Goal: Information Seeking & Learning: Check status

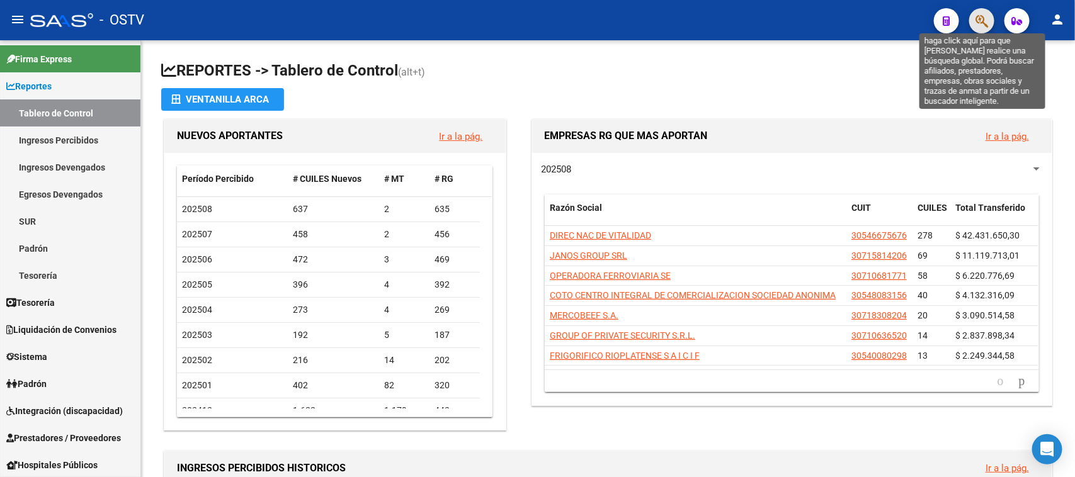
click at [978, 18] on icon "button" at bounding box center [982, 21] width 13 height 14
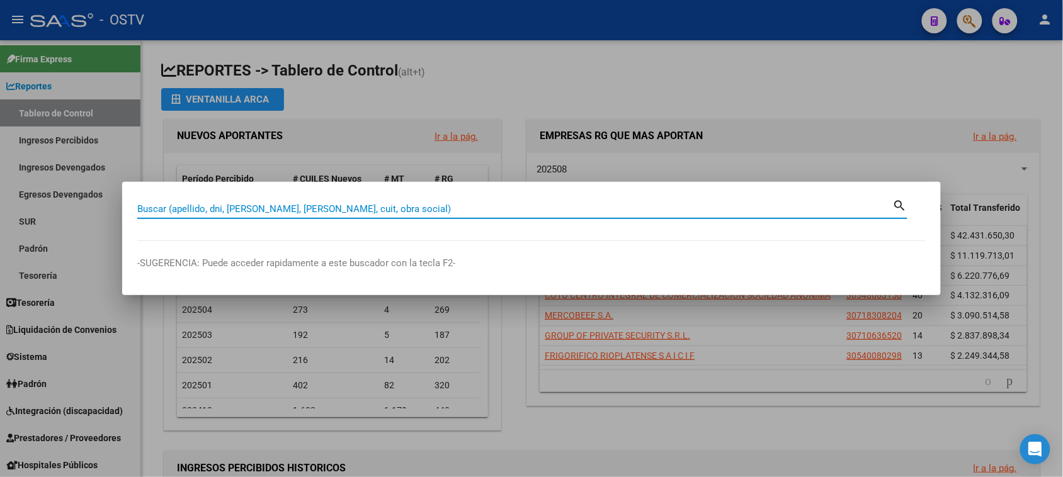
paste input "23-36287506-4"
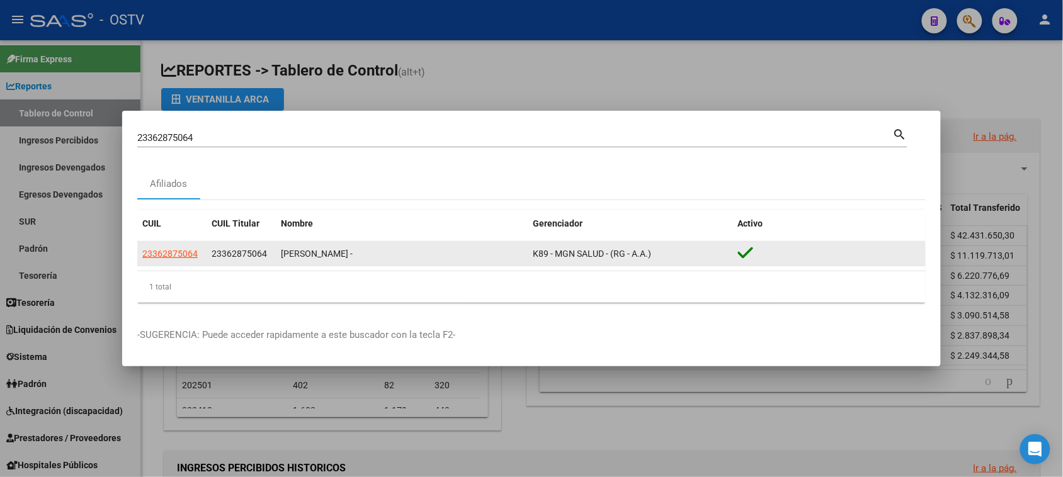
drag, startPoint x: 526, startPoint y: 256, endPoint x: 683, endPoint y: 265, distance: 157.7
click at [683, 265] on div "23362875064 23362875064 VERA MARCELA BELEN - K89 - MGN SALUD - (RG - A.A.)" at bounding box center [531, 254] width 789 height 25
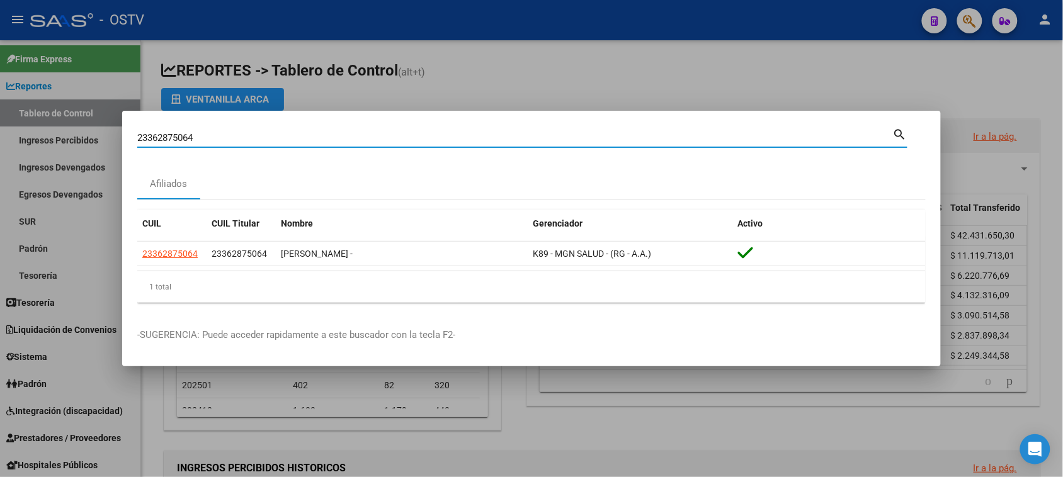
drag, startPoint x: 231, startPoint y: 139, endPoint x: 0, endPoint y: 142, distance: 230.6
click at [0, 142] on div "23362875064 Buscar (apellido, dni, cuil, nro traspaso, cuit, obra social) searc…" at bounding box center [531, 238] width 1063 height 477
paste input "⁠20-38523615-9"
click at [196, 134] on input "⁠20-38523615-9" at bounding box center [515, 137] width 756 height 11
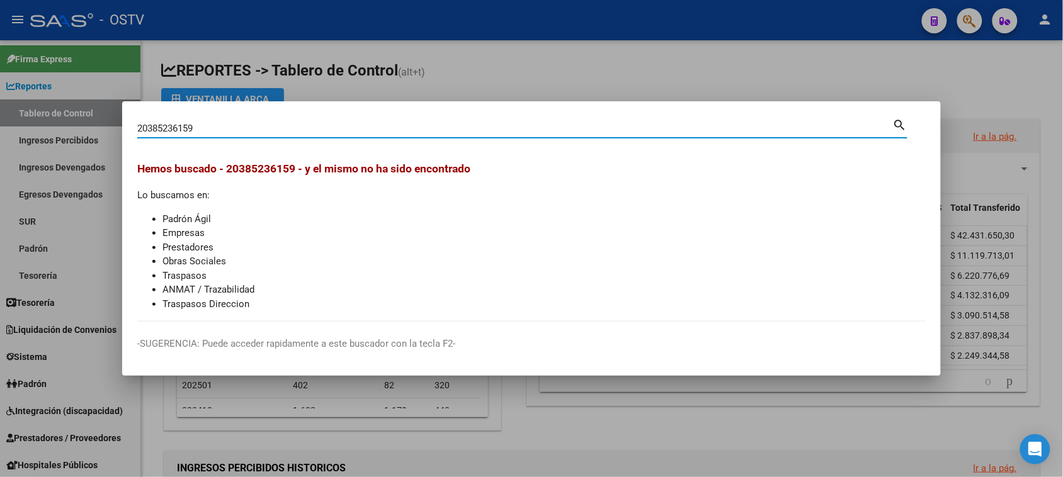
click at [227, 129] on input "⁠20385236159" at bounding box center [515, 128] width 756 height 11
drag, startPoint x: 215, startPoint y: 124, endPoint x: 57, endPoint y: 124, distance: 158.1
click at [57, 124] on div "⁠20385236159 Buscar (apellido, dni, cuil, nro traspaso, cuit, obra social) sear…" at bounding box center [531, 238] width 1063 height 477
click at [246, 132] on input "⁠20385236159" at bounding box center [515, 128] width 756 height 11
type input "⁠38523615"
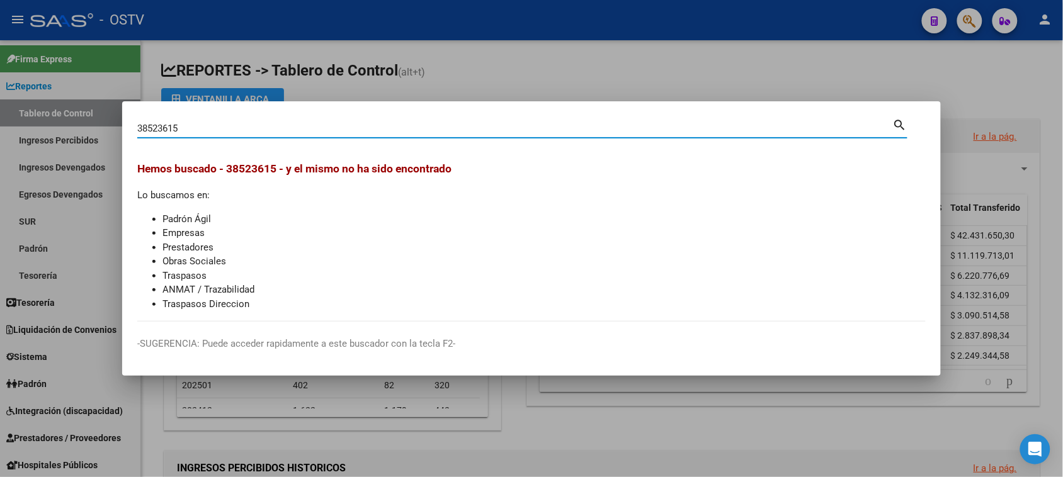
drag, startPoint x: 229, startPoint y: 127, endPoint x: 0, endPoint y: 130, distance: 228.7
click at [0, 130] on div "⁠38523615 Buscar (apellido, dni, cuil, nro traspaso, cuit, obra social) search …" at bounding box center [531, 238] width 1063 height 477
paste input "20-40460366-4"
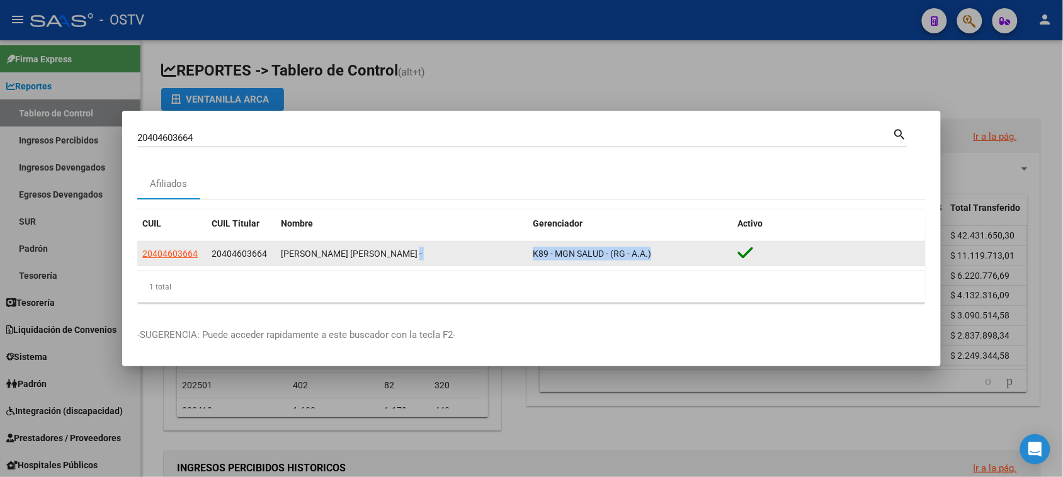
drag, startPoint x: 525, startPoint y: 251, endPoint x: 657, endPoint y: 265, distance: 133.1
click at [657, 265] on div "20404603664 20404603664 RUIZ DIAZ FRANCO AGUSTIN - K89 - MGN SALUD - (RG - A.A.)" at bounding box center [531, 254] width 789 height 25
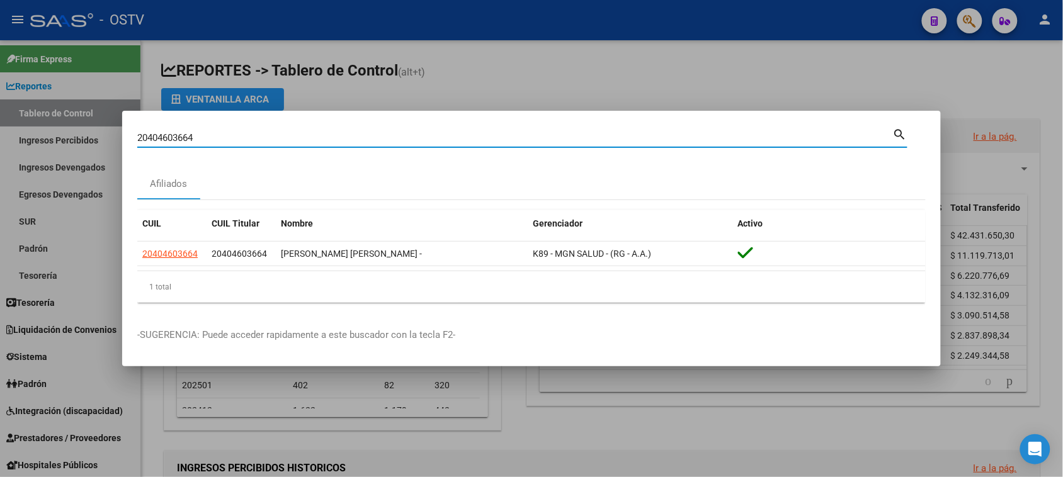
drag, startPoint x: 208, startPoint y: 137, endPoint x: 68, endPoint y: 131, distance: 140.6
click at [71, 132] on div "20404603664 Buscar (apellido, dni, cuil, nro traspaso, cuit, obra social) searc…" at bounding box center [531, 238] width 1063 height 477
paste input "7-23593844-3"
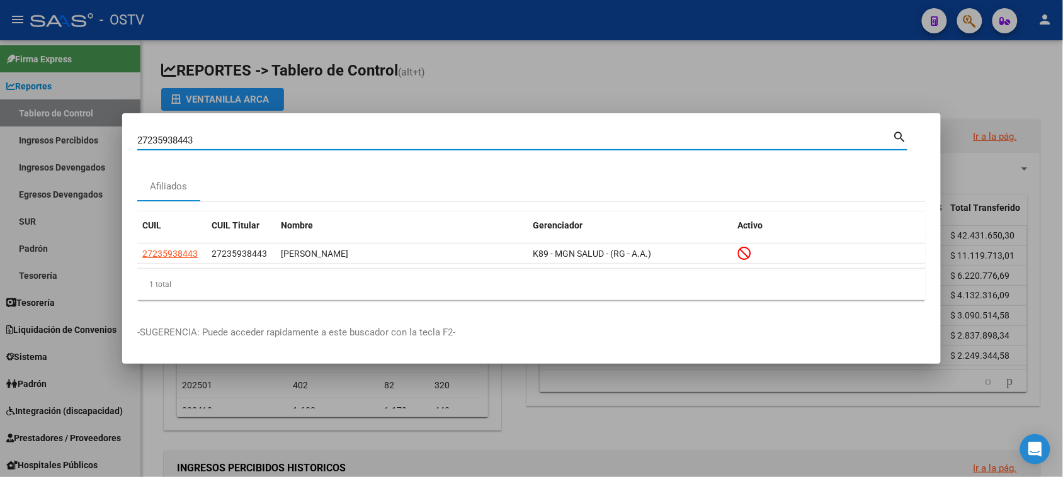
click at [285, 136] on input "27235938443" at bounding box center [515, 140] width 756 height 11
drag, startPoint x: 285, startPoint y: 136, endPoint x: 0, endPoint y: 134, distance: 284.7
click at [0, 134] on div "27235938443 Buscar (apellido, dni, cuil, nro traspaso, cuit, obra social) searc…" at bounding box center [531, 238] width 1063 height 477
paste input "⁠20-28211484-5"
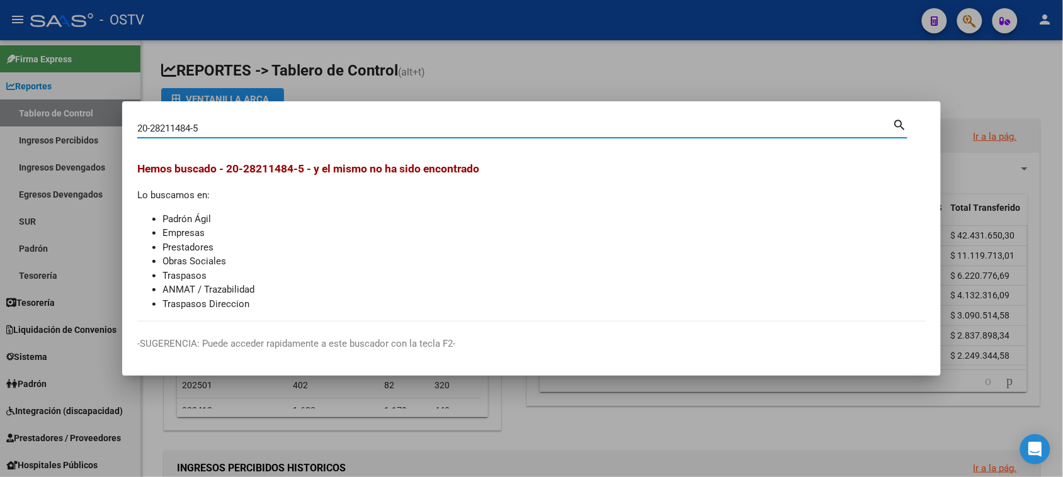
drag, startPoint x: 282, startPoint y: 133, endPoint x: 36, endPoint y: 142, distance: 246.5
click at [38, 144] on div "⁠20-28211484-5 Buscar (apellido, dni, cuil, nro traspaso, cuit, obra social) se…" at bounding box center [531, 238] width 1063 height 477
paste input "4380961"
click at [195, 131] on input "⁠20-24380961-5" at bounding box center [515, 128] width 756 height 11
drag, startPoint x: 296, startPoint y: 127, endPoint x: 0, endPoint y: 139, distance: 296.3
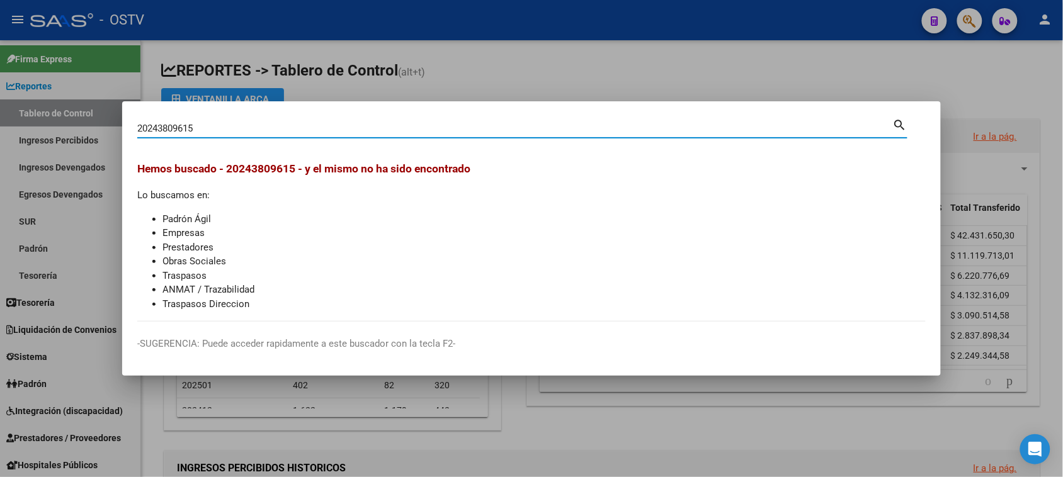
click at [0, 139] on div "⁠20243809615 Buscar (apellido, dni, cuil, nro traspaso, cuit, obra social) sear…" at bounding box center [531, 238] width 1063 height 477
paste input "27-23593844-3"
click at [197, 128] on input "27-23593844-3" at bounding box center [515, 128] width 756 height 11
type input "27235938443"
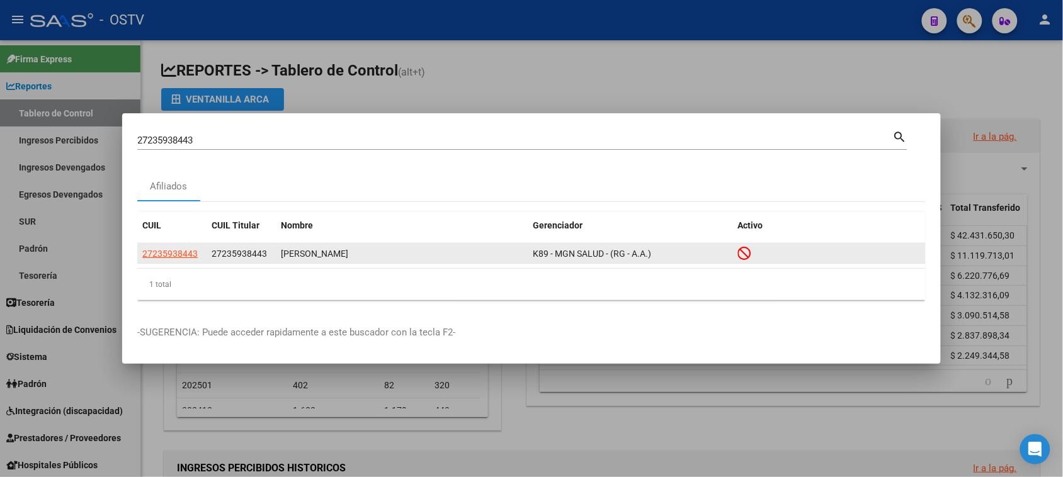
drag, startPoint x: 530, startPoint y: 253, endPoint x: 677, endPoint y: 257, distance: 146.8
click at [677, 257] on div "27235938443 27235938443 SOLIS MARTA ISABEL K89 - MGN SALUD - (RG - A.A.)" at bounding box center [531, 254] width 789 height 20
copy div "K89 - MGN SALUD - (RG - A.A.)"
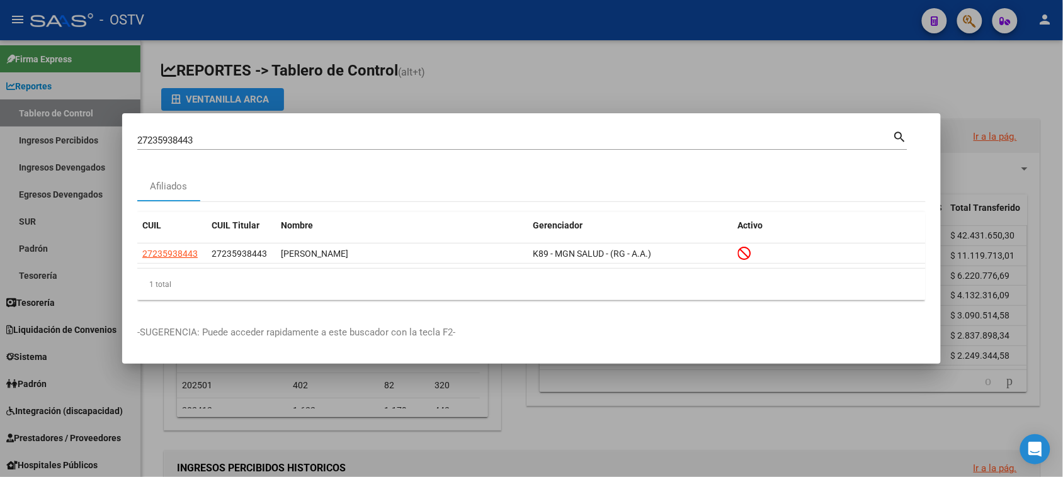
click at [499, 74] on div at bounding box center [531, 238] width 1063 height 477
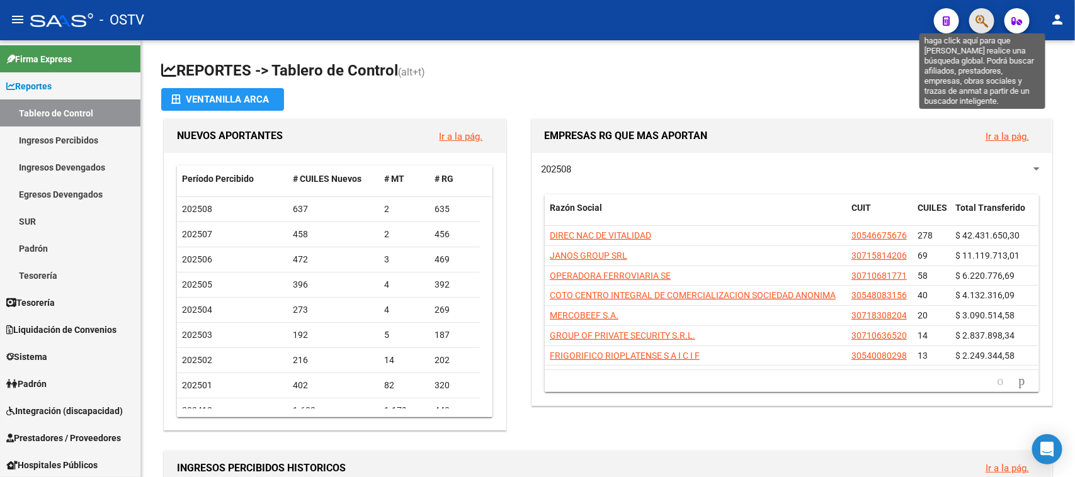
click at [984, 21] on icon "button" at bounding box center [982, 21] width 13 height 14
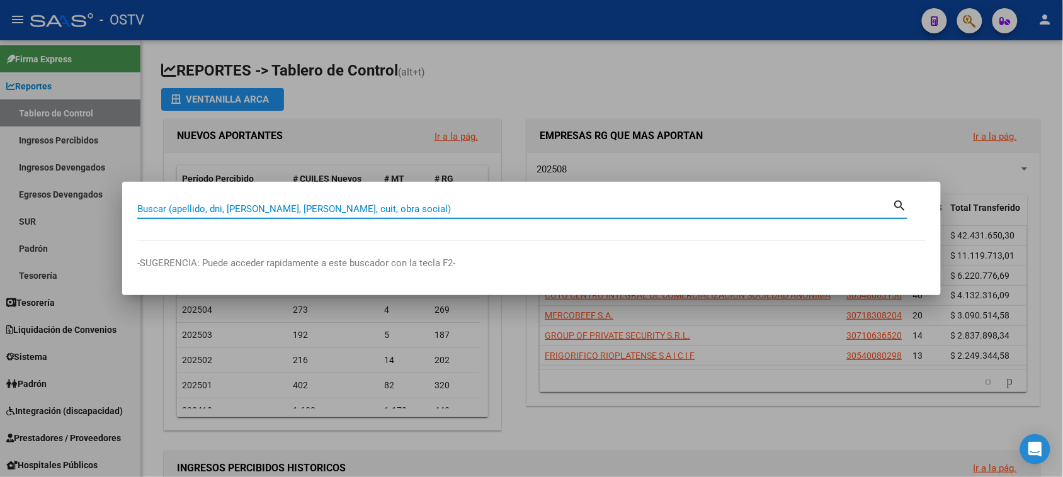
paste input "K89 - MGN SALUD - (RG - A.A.)"
type input "K89 - MGN SALUD - (RG - A.A.)"
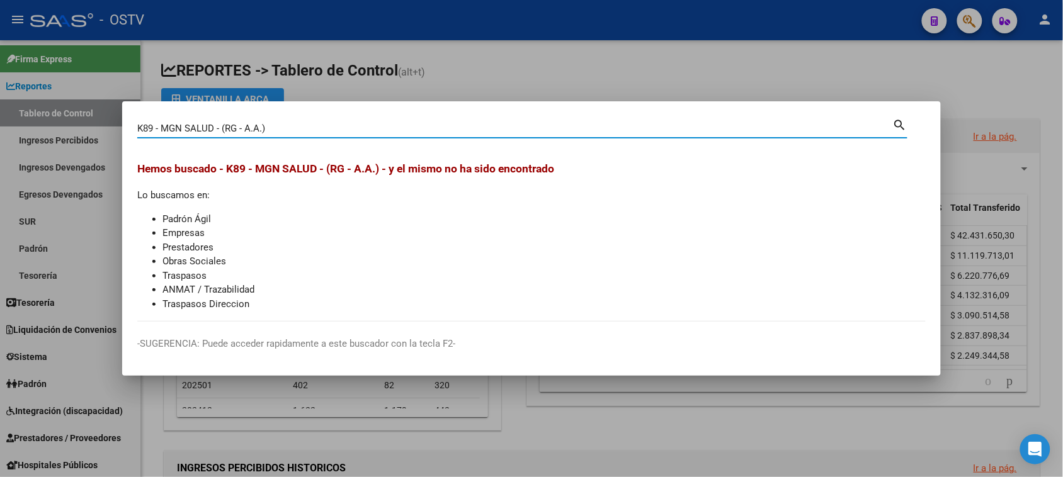
click at [452, 62] on div at bounding box center [531, 238] width 1063 height 477
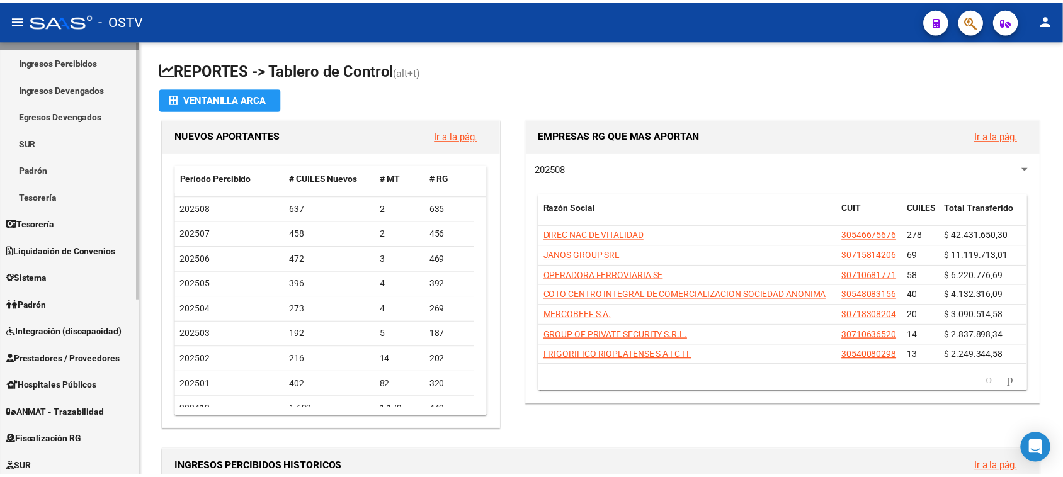
scroll to position [157, 0]
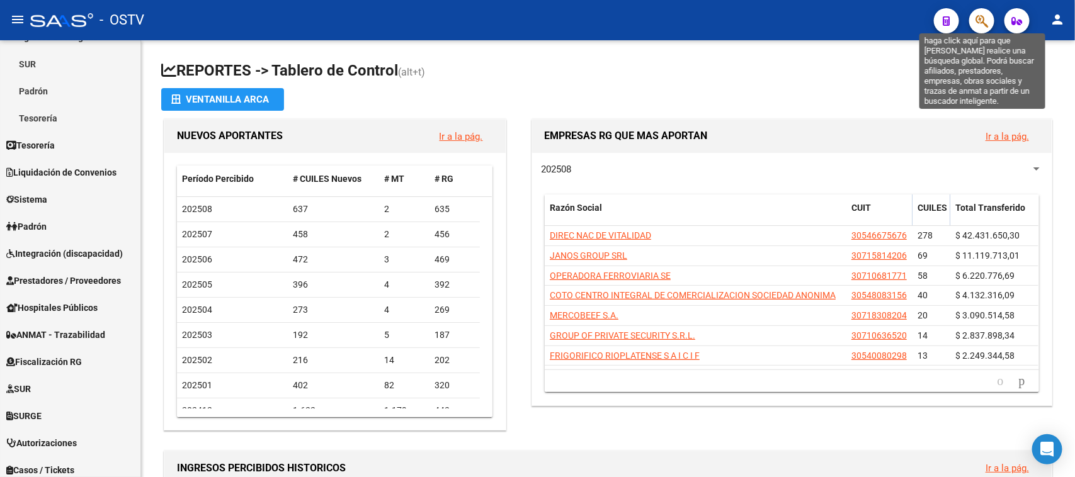
click at [980, 22] on icon "button" at bounding box center [982, 21] width 13 height 14
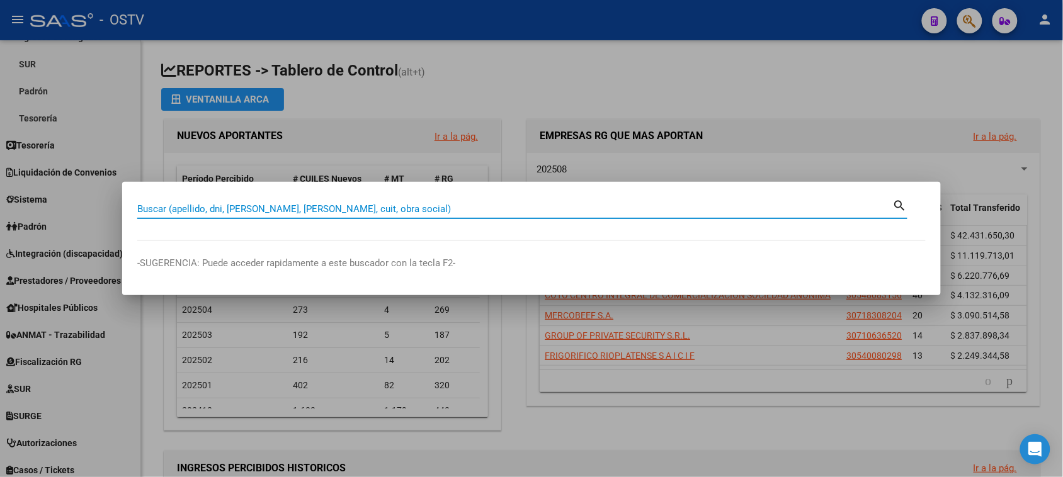
paste input "K89 - MGN SALUD - (RG - A.A.)"
type input "K89 - MGN SALUD - (RG - A.A.)"
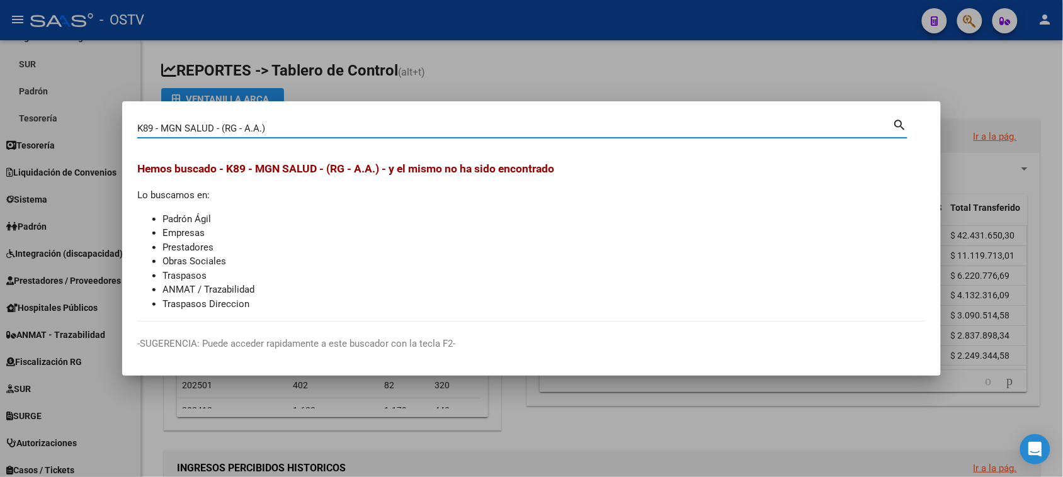
drag, startPoint x: 288, startPoint y: 131, endPoint x: 0, endPoint y: 140, distance: 288.0
click at [0, 140] on div "K89 - MGN SALUD - (RG - A.A.) Buscar (apellido, dni, cuil, nro traspaso, cuit, …" at bounding box center [531, 238] width 1063 height 477
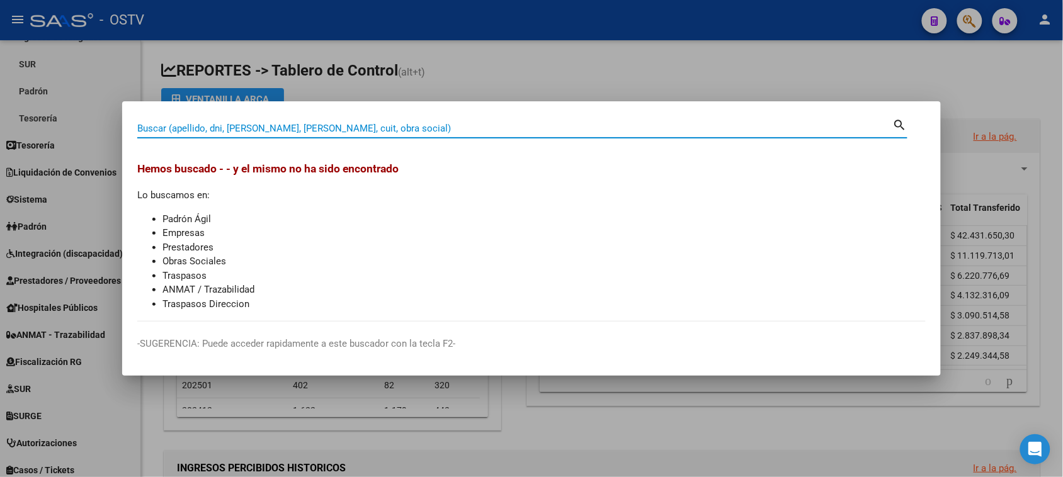
paste input "27-23593844-3"
type input "27235938443"
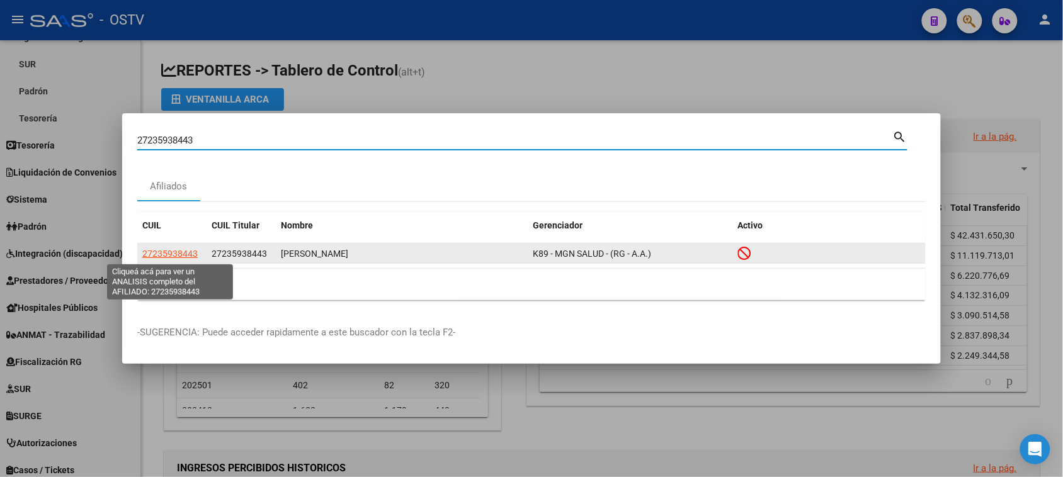
click at [181, 257] on span "27235938443" at bounding box center [169, 254] width 55 height 10
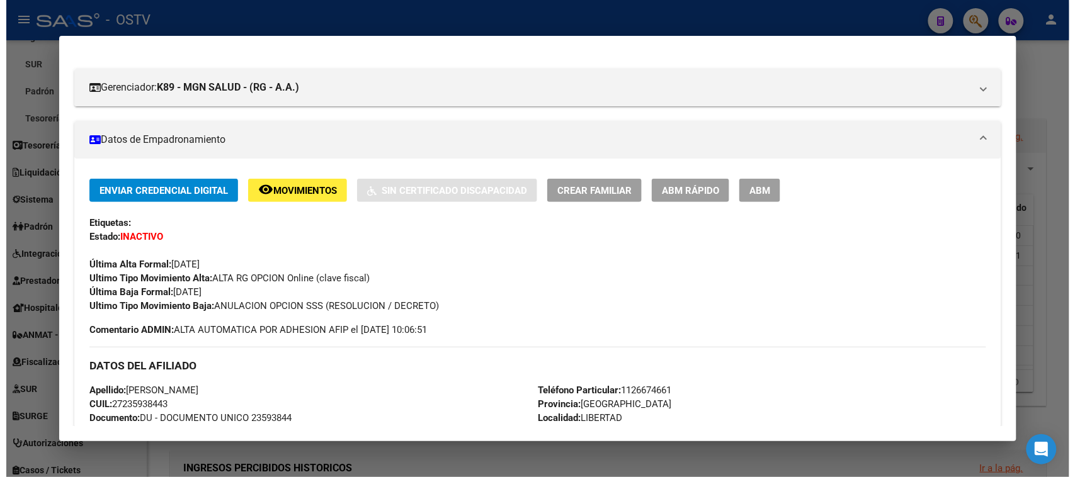
scroll to position [0, 0]
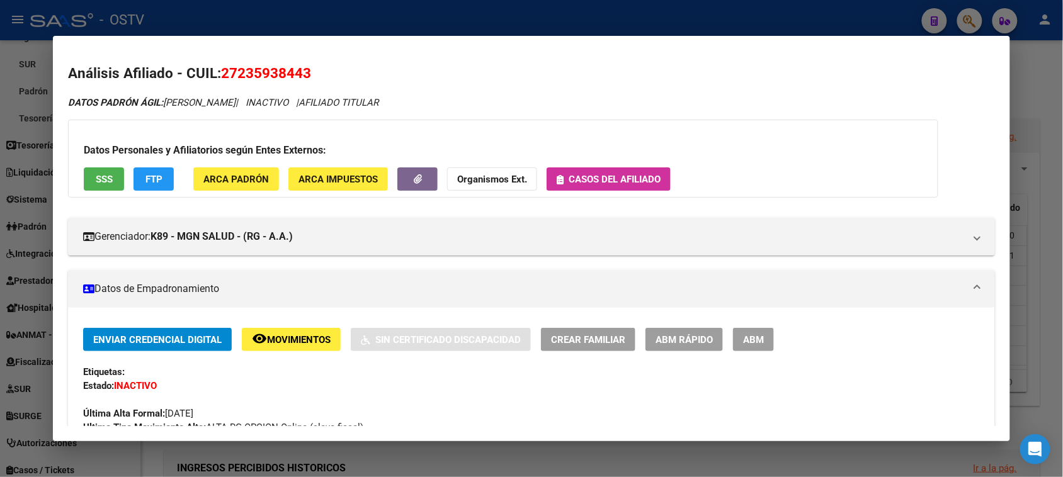
click at [334, 20] on div at bounding box center [531, 238] width 1063 height 477
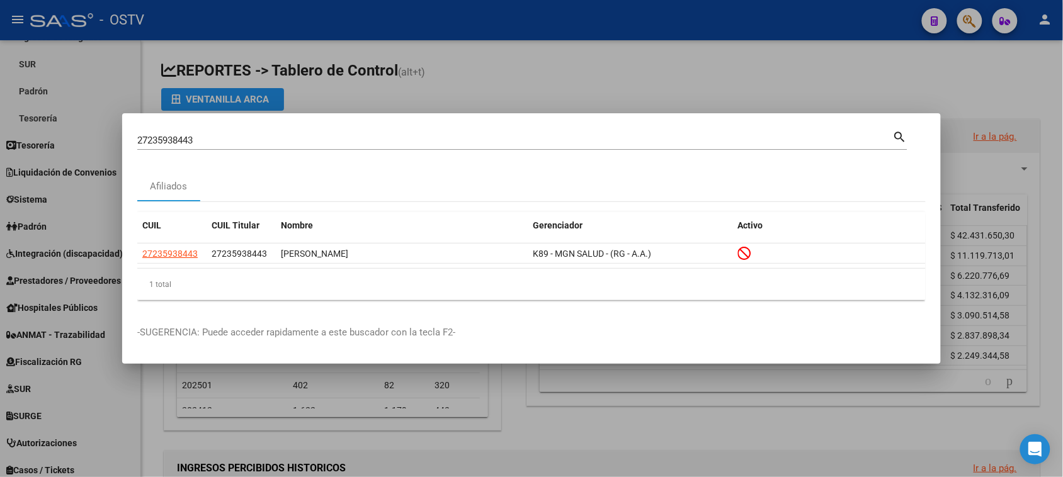
click at [403, 90] on div at bounding box center [531, 238] width 1063 height 477
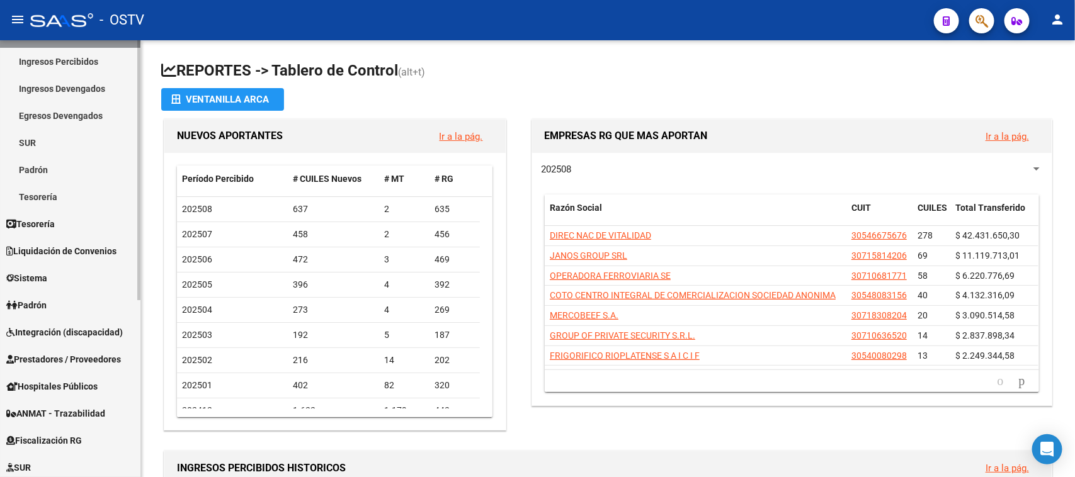
scroll to position [157, 0]
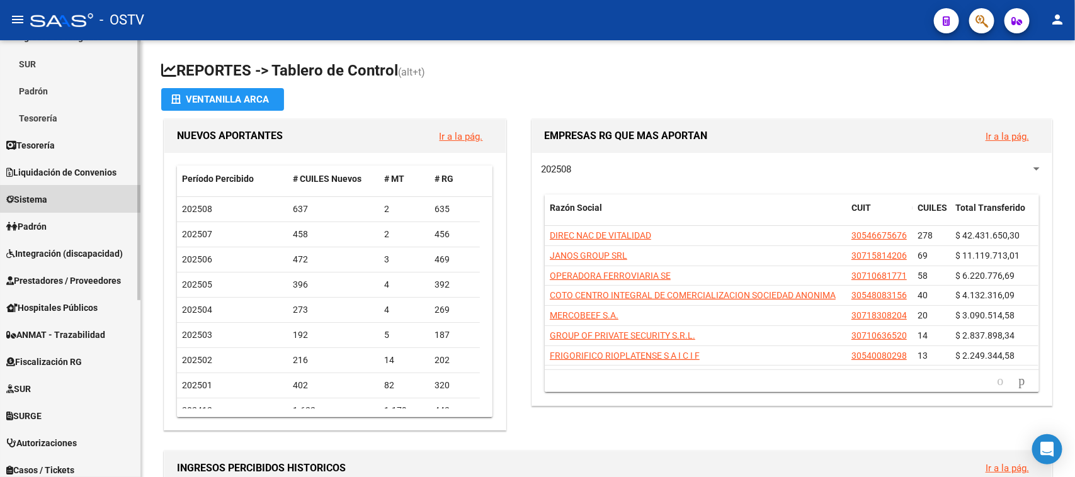
click at [87, 199] on link "Sistema" at bounding box center [70, 199] width 140 height 27
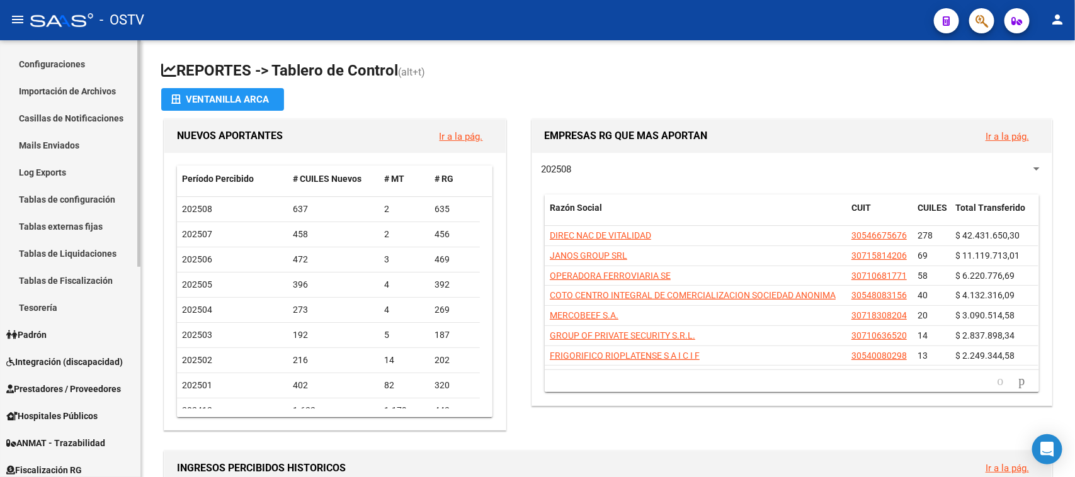
scroll to position [79, 0]
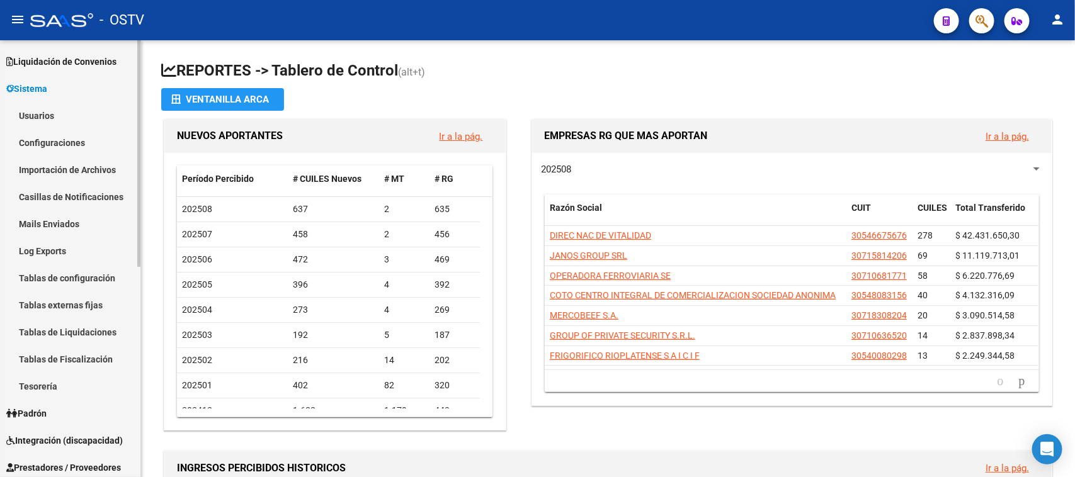
click at [104, 118] on link "Usuarios" at bounding box center [70, 115] width 140 height 27
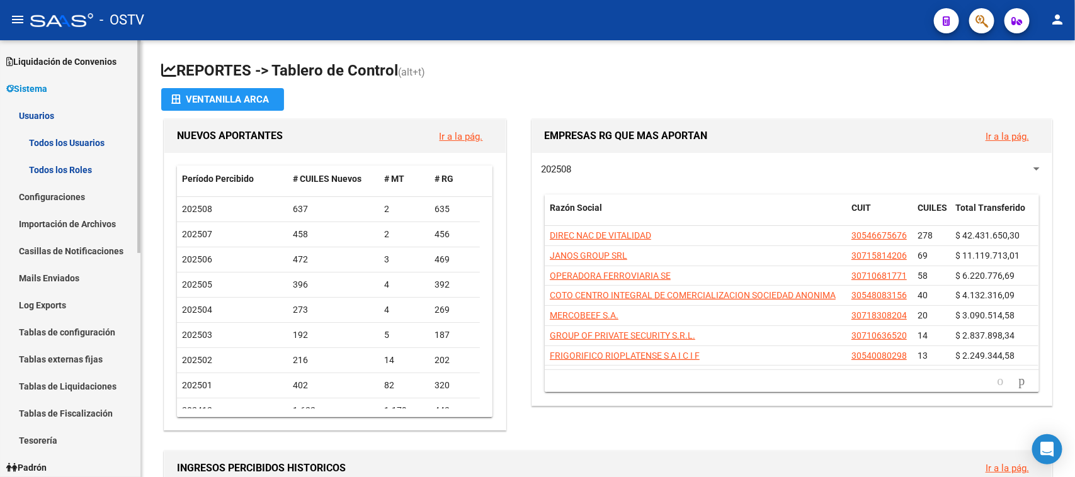
click at [104, 145] on link "Todos los Usuarios" at bounding box center [70, 142] width 140 height 27
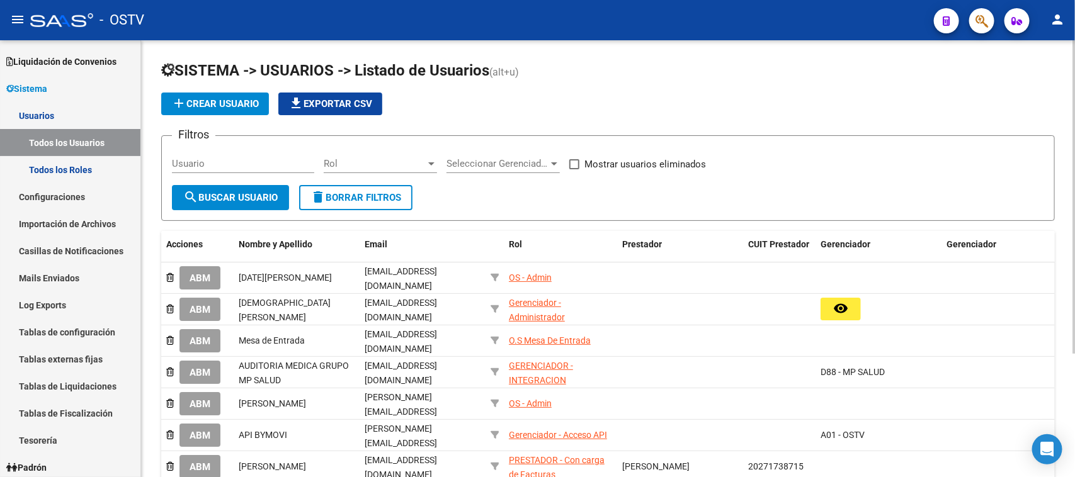
click at [499, 164] on span "Seleccionar Gerenciador" at bounding box center [498, 163] width 102 height 11
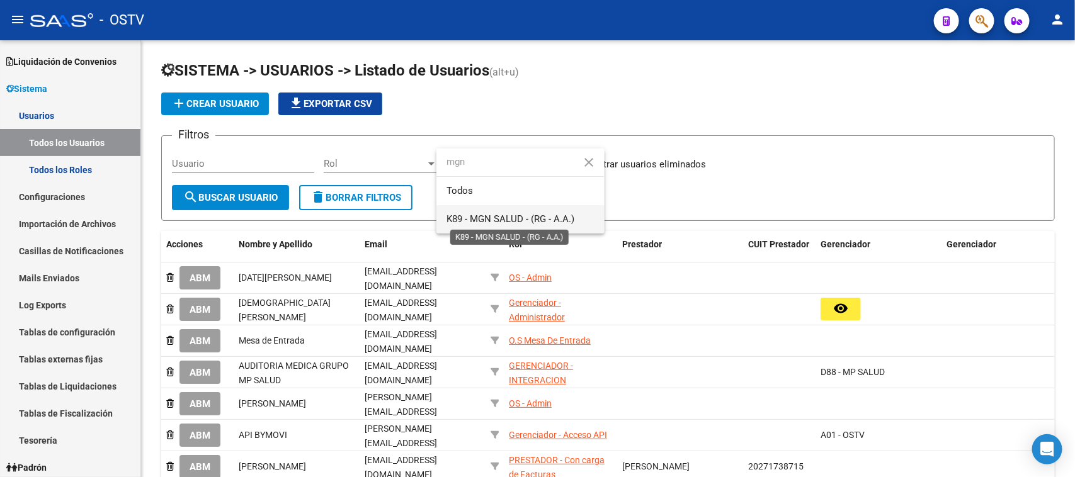
type input "mgn"
click at [545, 215] on span "K89 - MGN SALUD - (RG - A.A.)" at bounding box center [511, 219] width 128 height 11
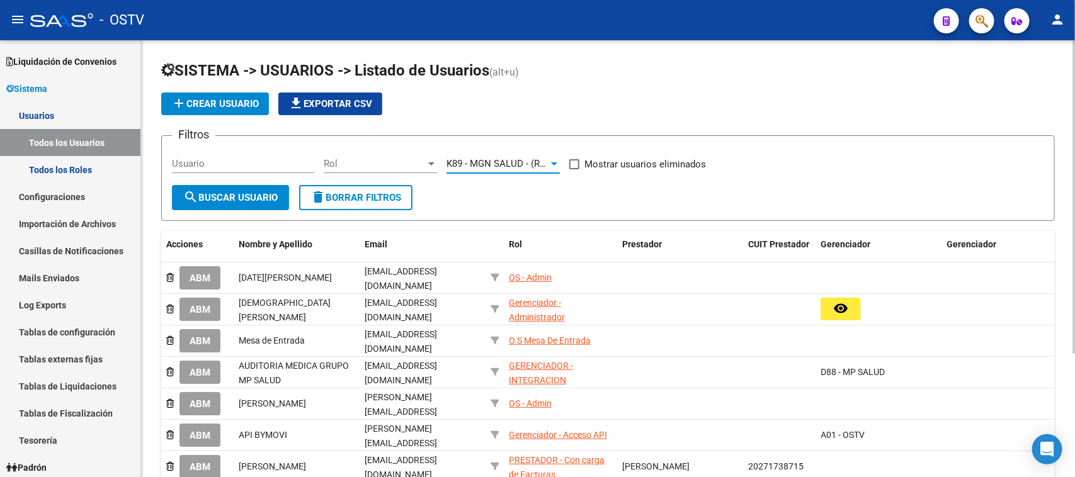
click at [231, 206] on button "search Buscar Usuario" at bounding box center [230, 197] width 117 height 25
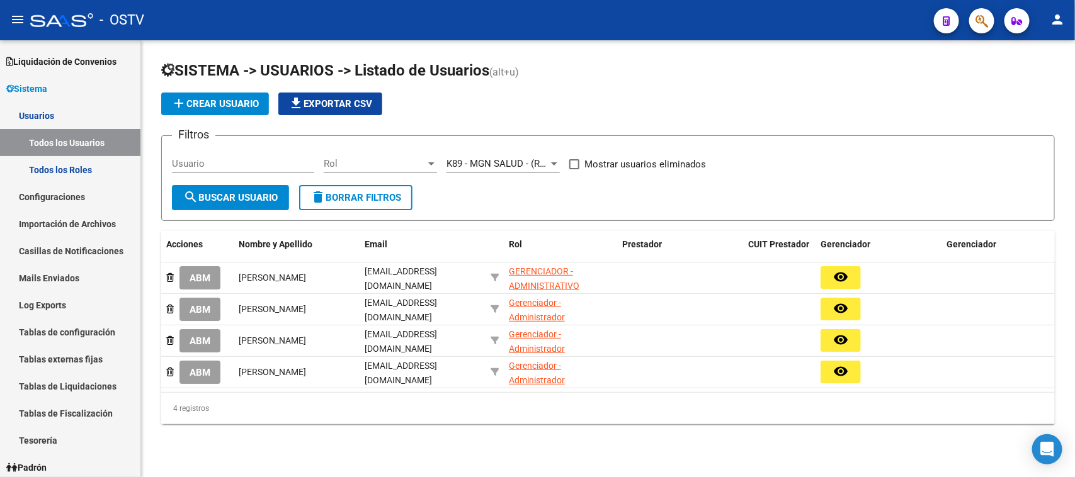
click at [576, 167] on span at bounding box center [574, 164] width 10 height 10
click at [574, 169] on input "Mostrar usuarios eliminados" at bounding box center [574, 169] width 1 height 1
click at [259, 197] on span "search Buscar Usuario" at bounding box center [230, 197] width 94 height 11
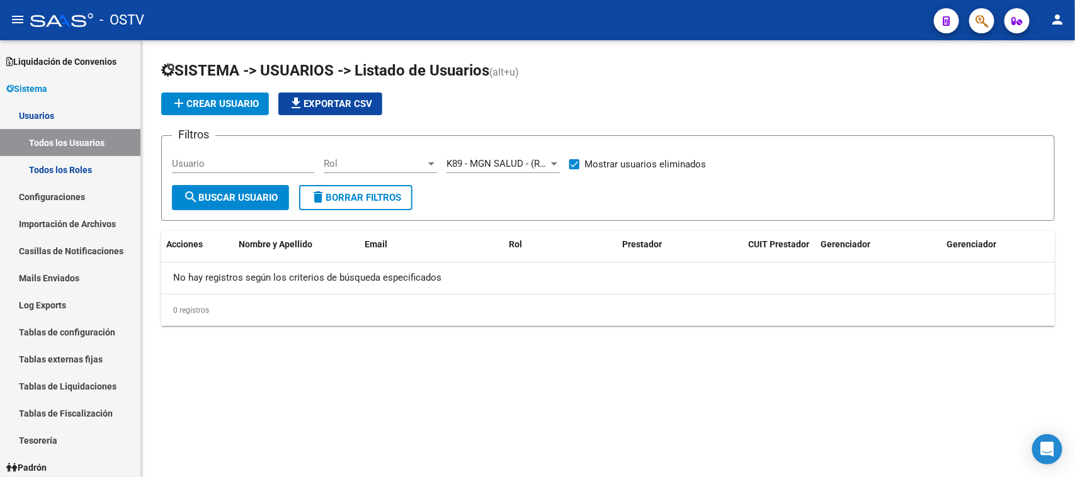
click at [577, 164] on span at bounding box center [574, 164] width 10 height 10
click at [574, 169] on input "Mostrar usuarios eliminados" at bounding box center [574, 169] width 1 height 1
checkbox input "false"
click at [240, 198] on span "search Buscar Usuario" at bounding box center [230, 197] width 94 height 11
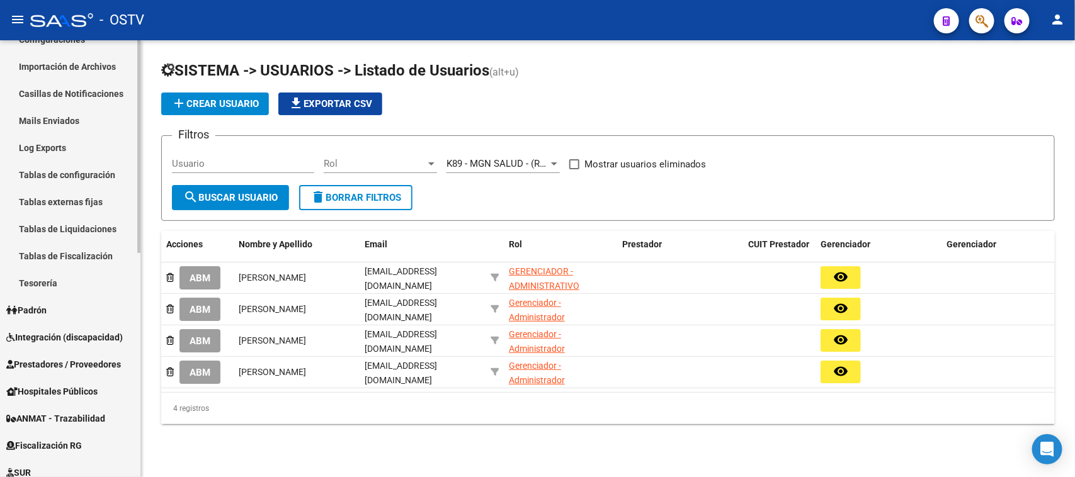
scroll to position [315, 0]
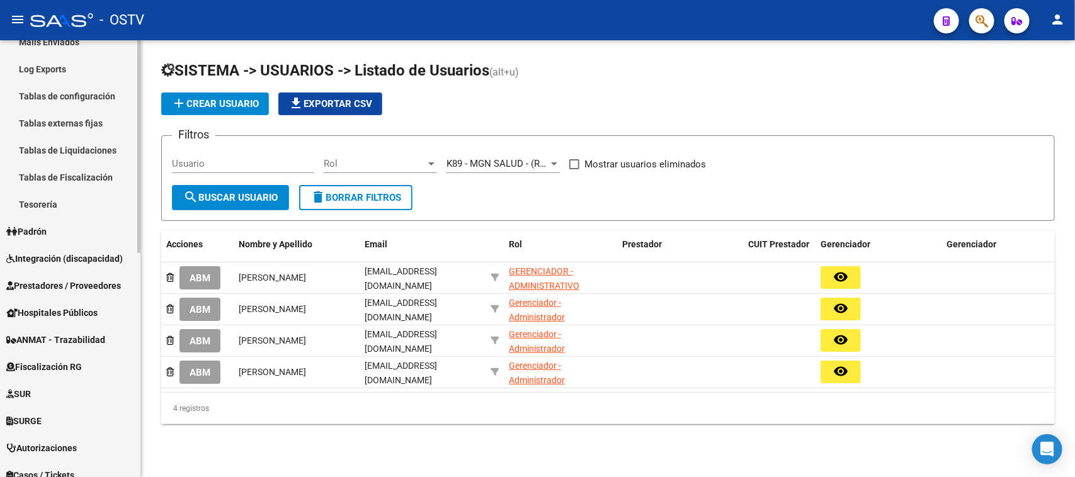
click at [96, 231] on link "Padrón" at bounding box center [70, 231] width 140 height 27
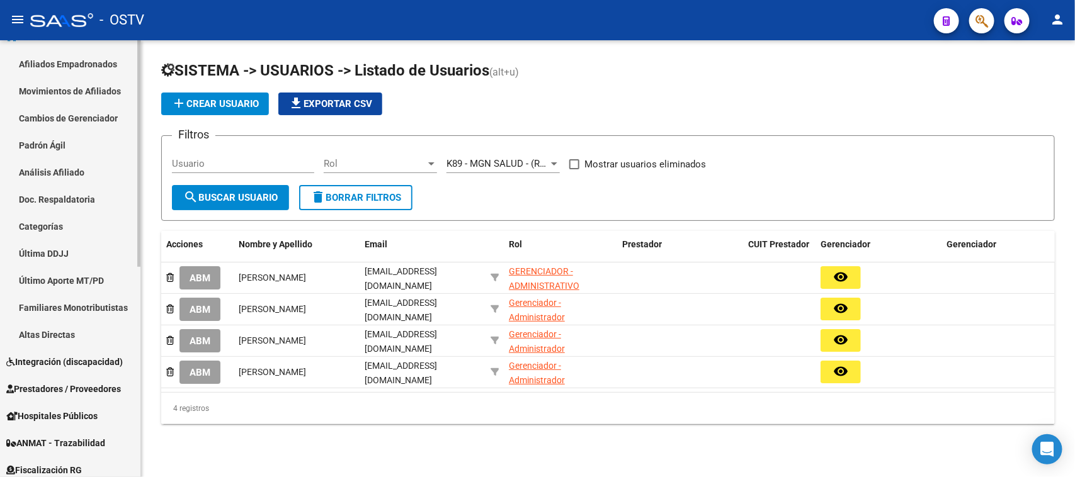
scroll to position [79, 0]
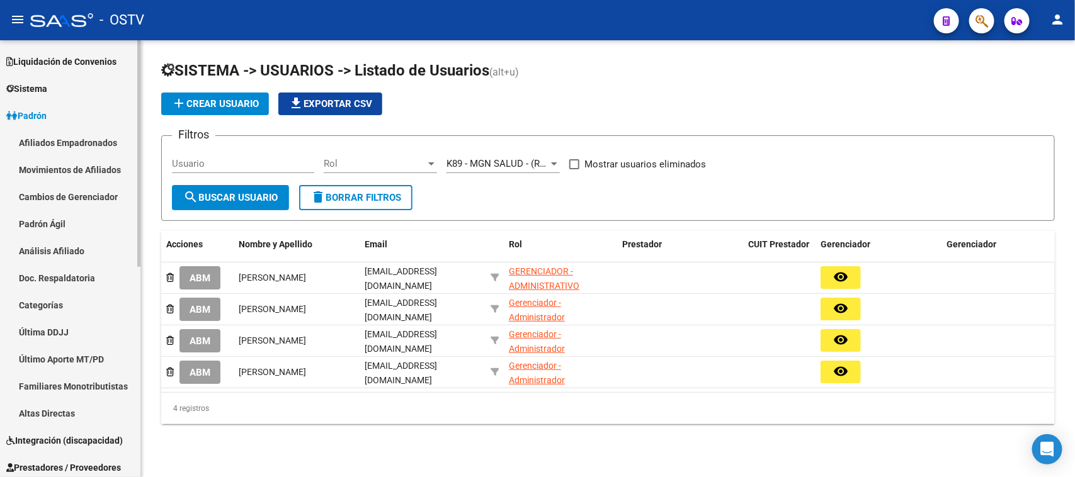
click at [91, 137] on link "Afiliados Empadronados" at bounding box center [70, 142] width 140 height 27
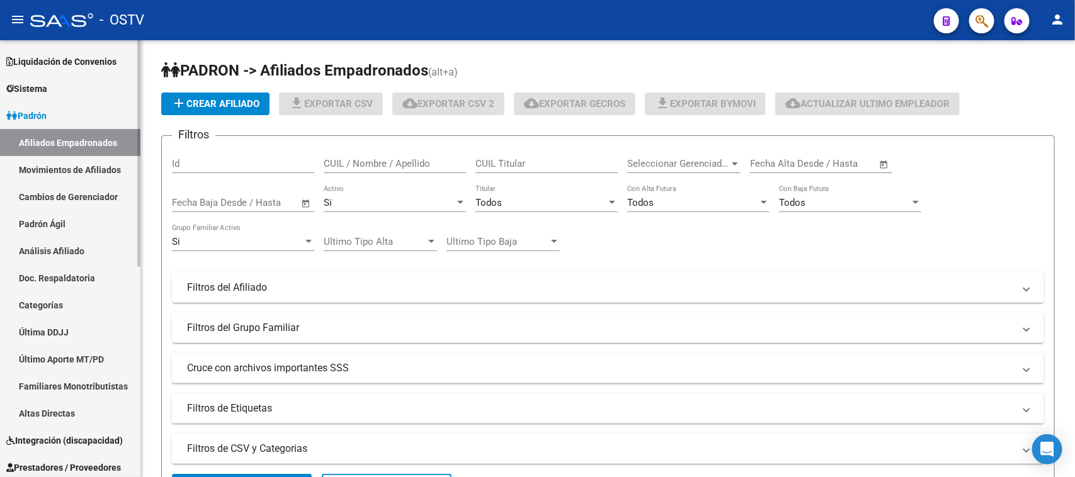
click at [95, 171] on link "Movimientos de Afiliados" at bounding box center [70, 169] width 140 height 27
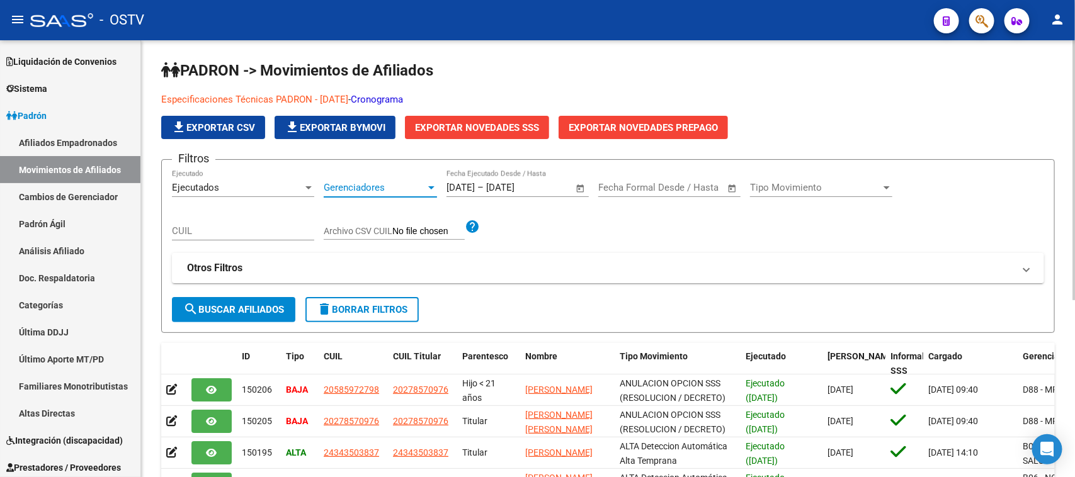
click at [404, 189] on span "Gerenciadores" at bounding box center [375, 187] width 102 height 11
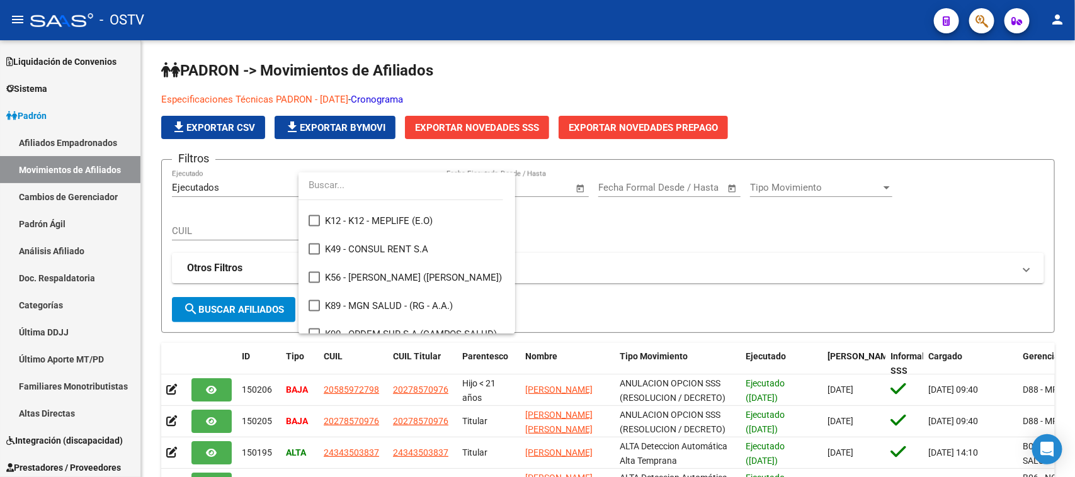
scroll to position [859, 0]
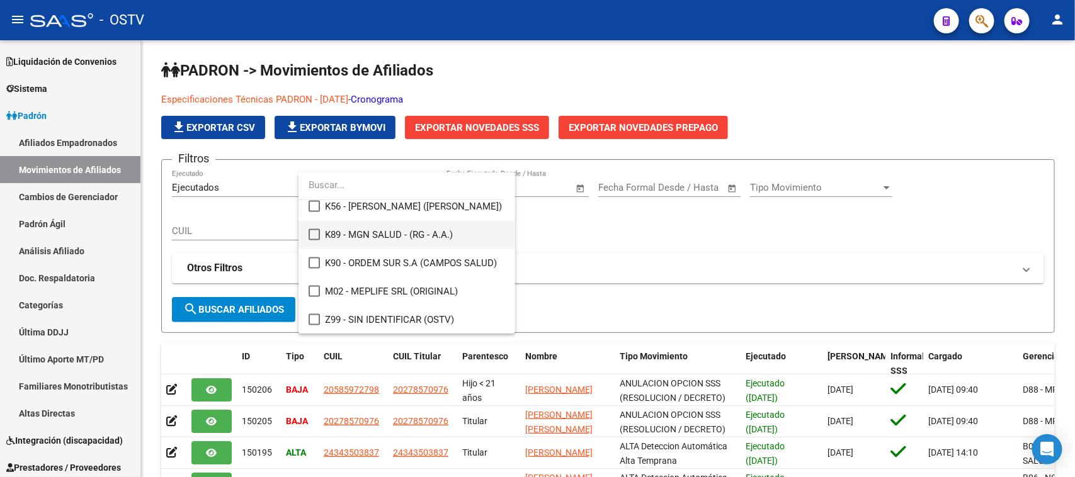
click at [419, 225] on span "K89 - MGN SALUD - (RG - A.A.)" at bounding box center [415, 235] width 180 height 28
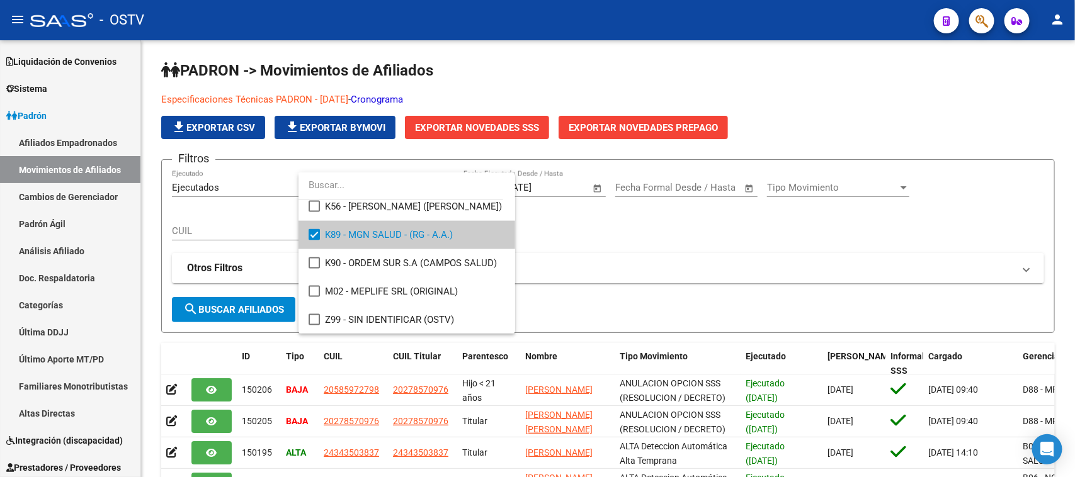
click at [246, 310] on div at bounding box center [537, 238] width 1075 height 477
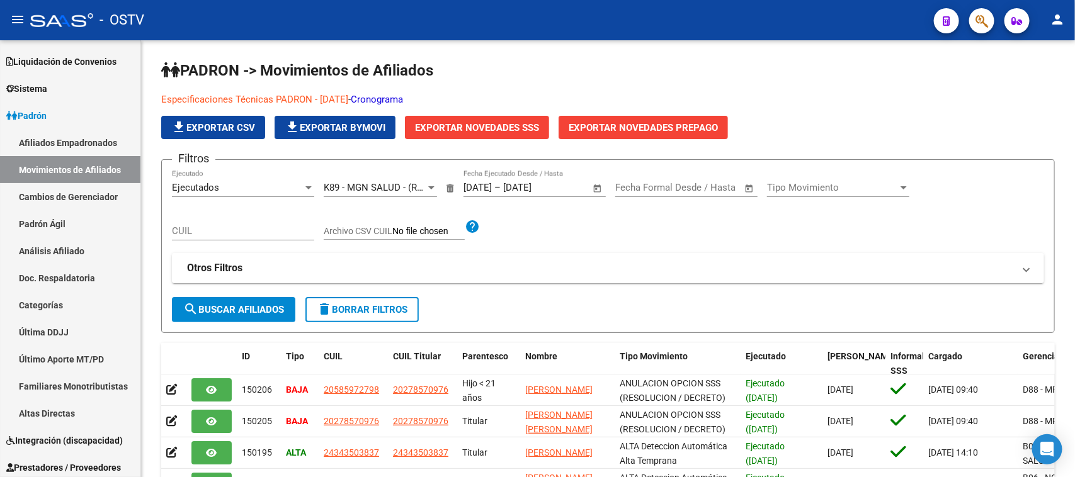
click at [246, 310] on span "search Buscar Afiliados" at bounding box center [233, 309] width 101 height 11
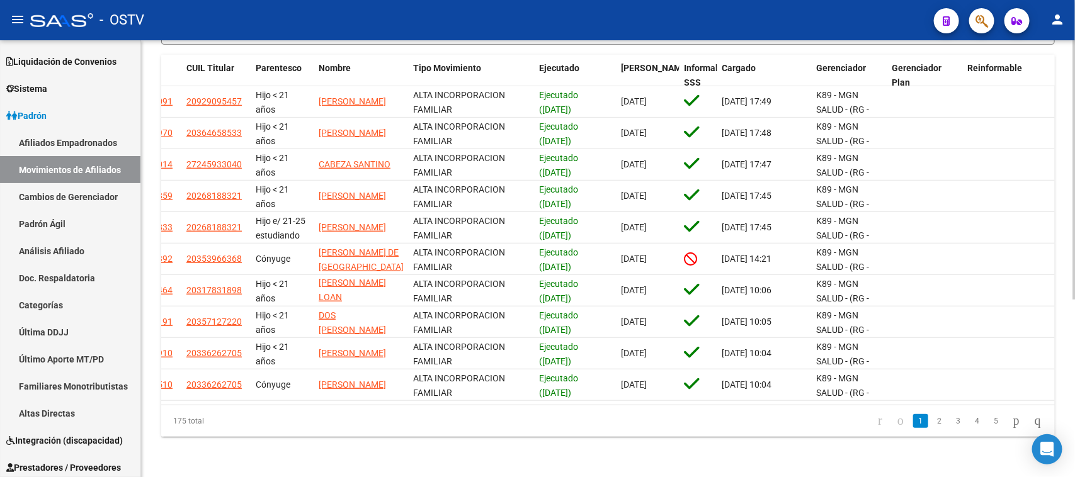
scroll to position [0, 0]
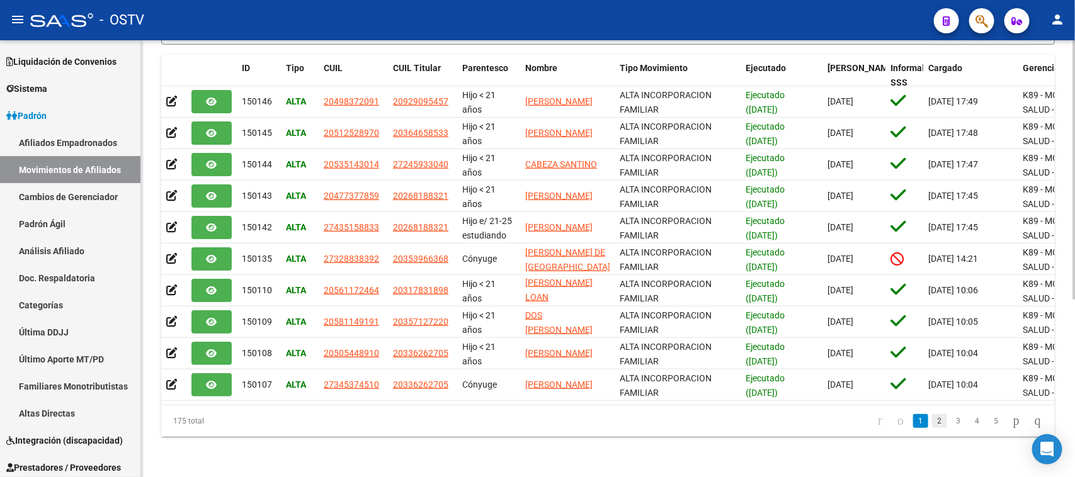
click at [932, 424] on link "2" at bounding box center [939, 421] width 15 height 14
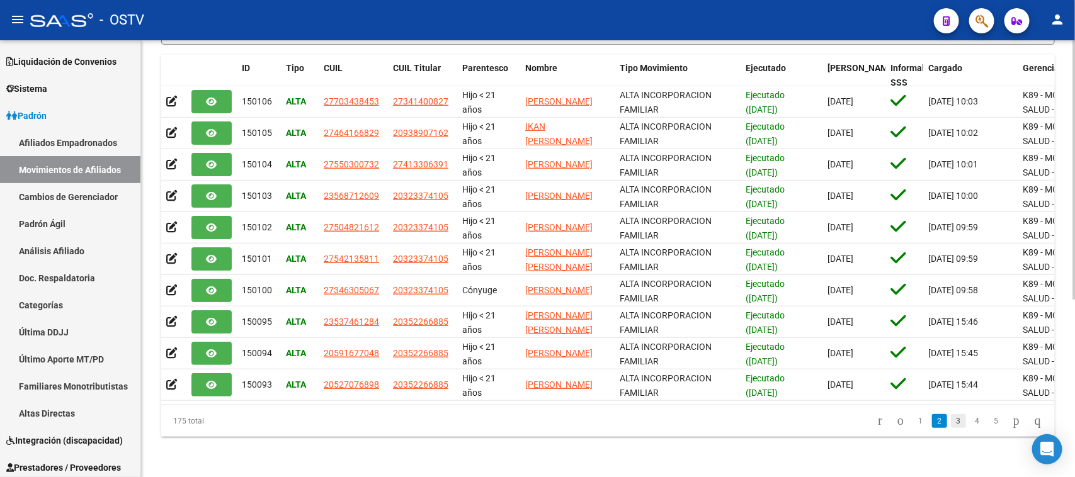
click at [951, 423] on link "3" at bounding box center [958, 421] width 15 height 14
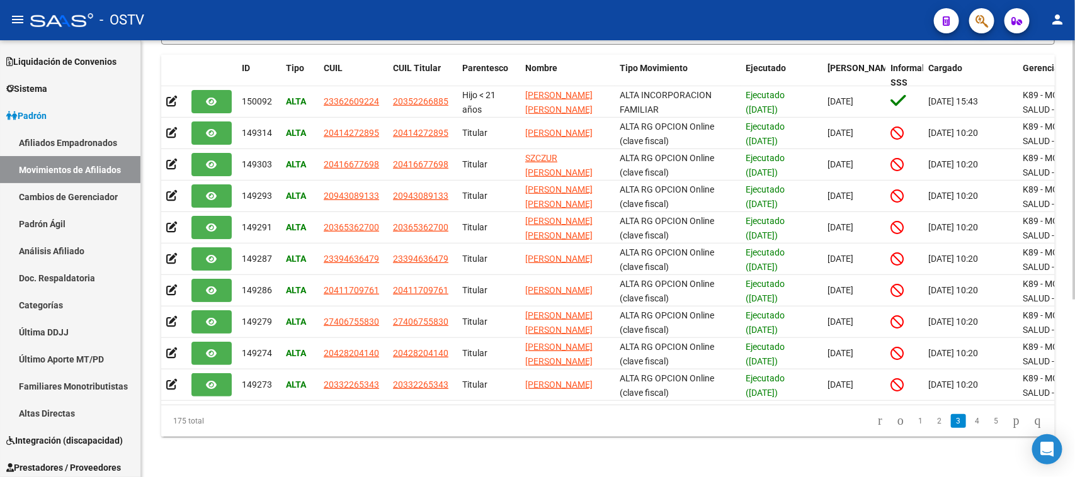
click at [970, 426] on link "4" at bounding box center [977, 421] width 15 height 14
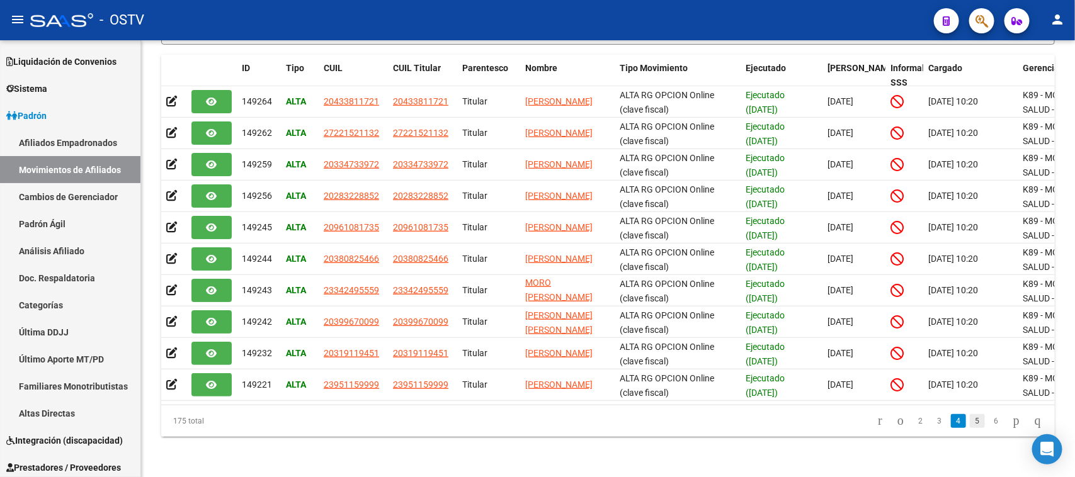
click at [970, 424] on link "5" at bounding box center [977, 421] width 15 height 14
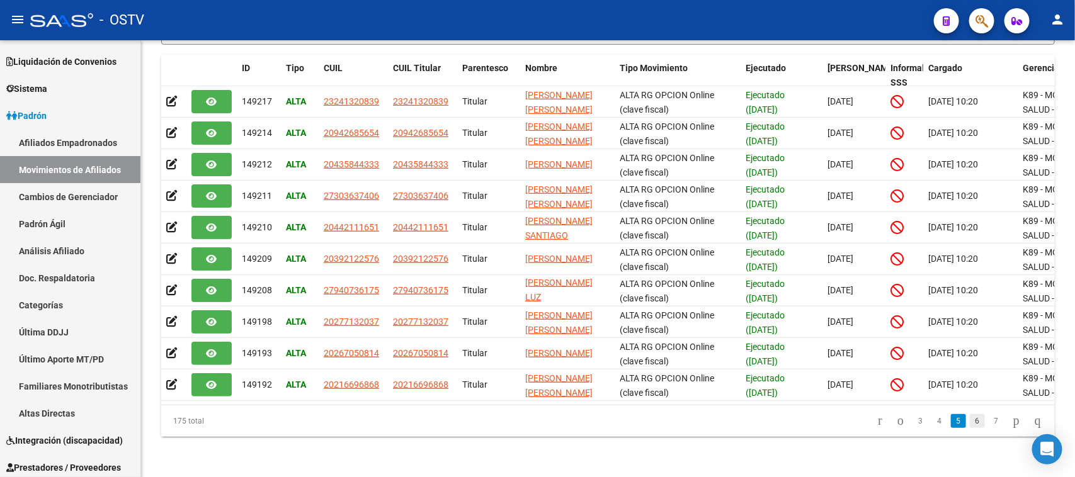
click at [970, 423] on link "6" at bounding box center [977, 421] width 15 height 14
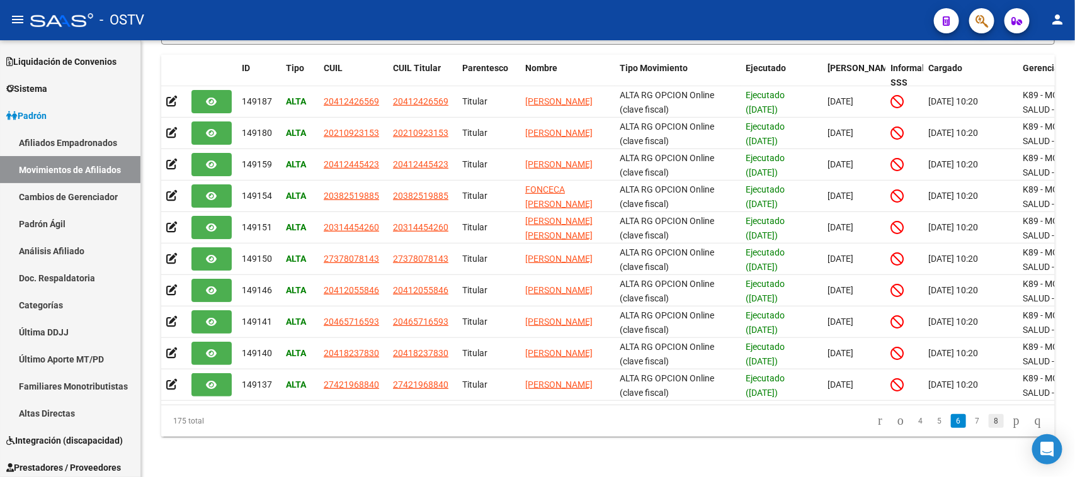
click at [989, 423] on link "8" at bounding box center [996, 421] width 15 height 14
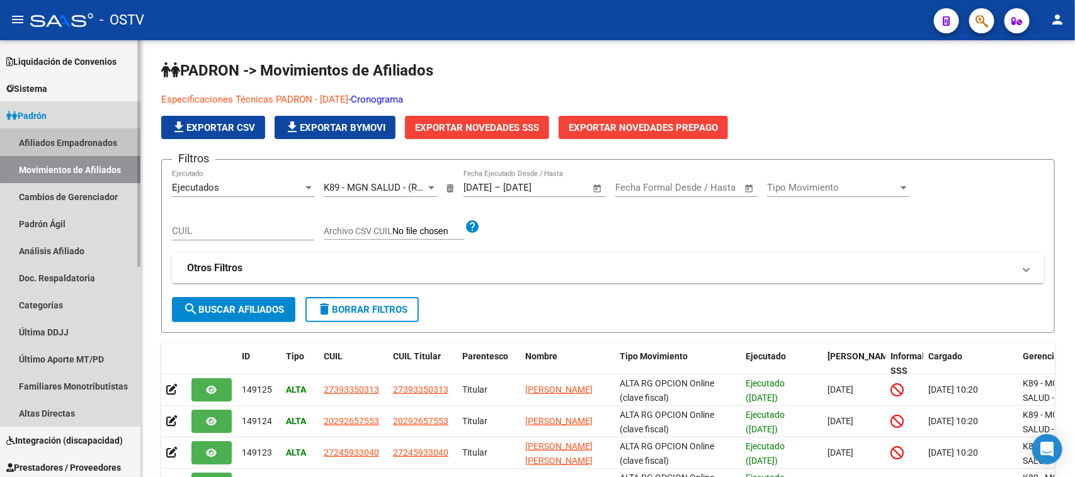
click at [94, 142] on link "Afiliados Empadronados" at bounding box center [70, 142] width 140 height 27
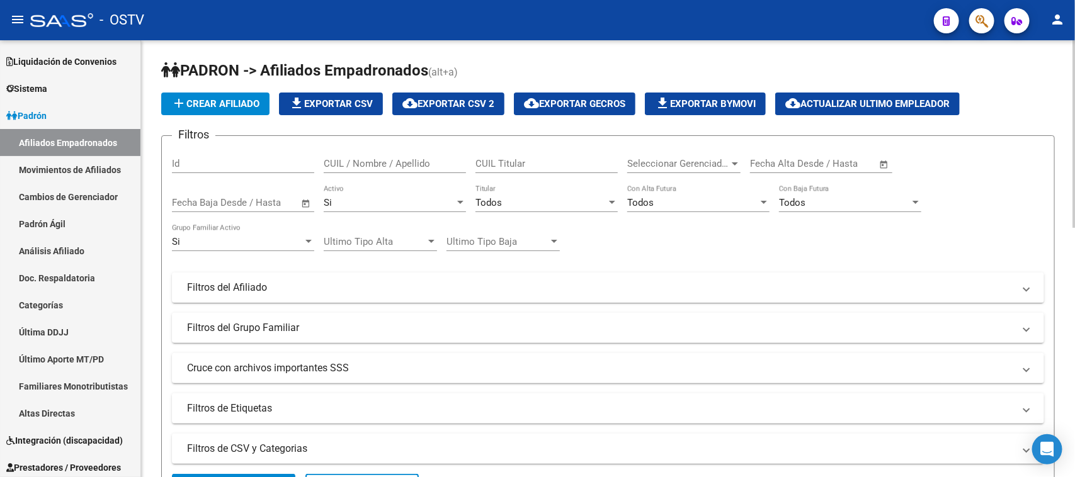
click at [720, 163] on span "Seleccionar Gerenciador" at bounding box center [678, 163] width 102 height 11
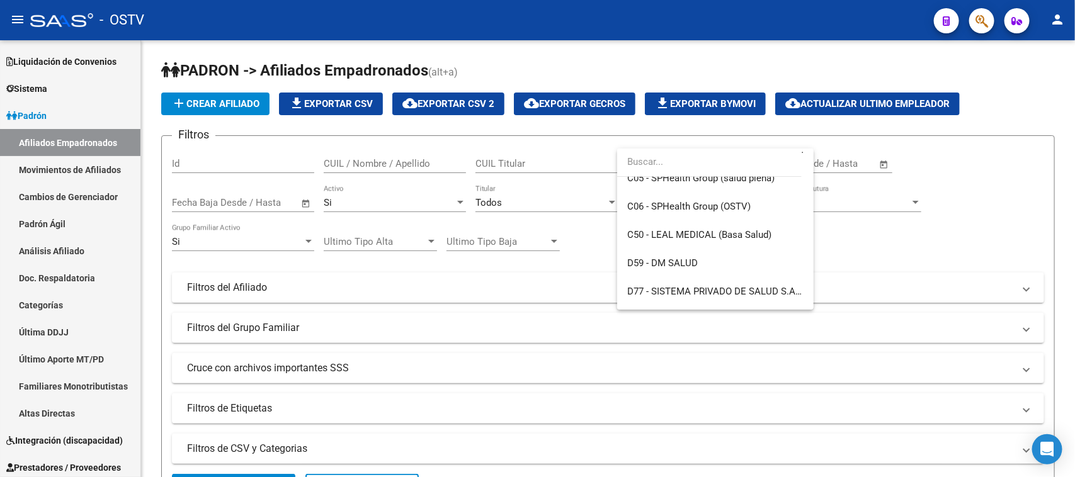
scroll to position [915, 0]
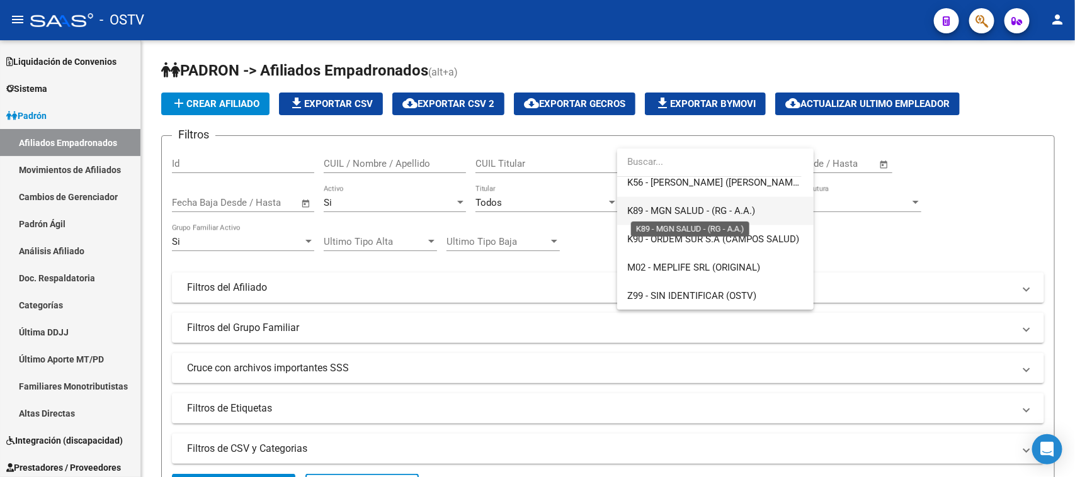
click at [719, 210] on span "K89 - MGN SALUD - (RG - A.A.)" at bounding box center [691, 210] width 128 height 11
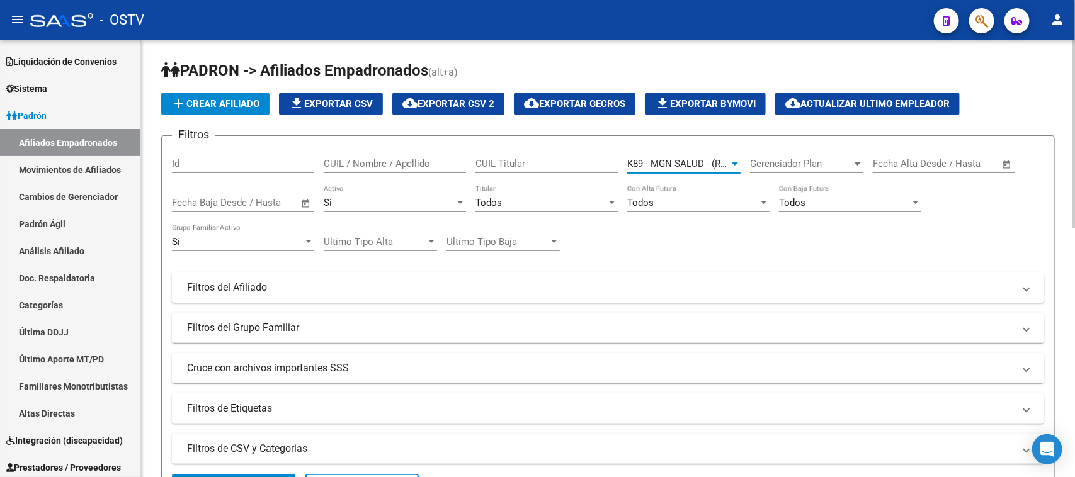
scroll to position [157, 0]
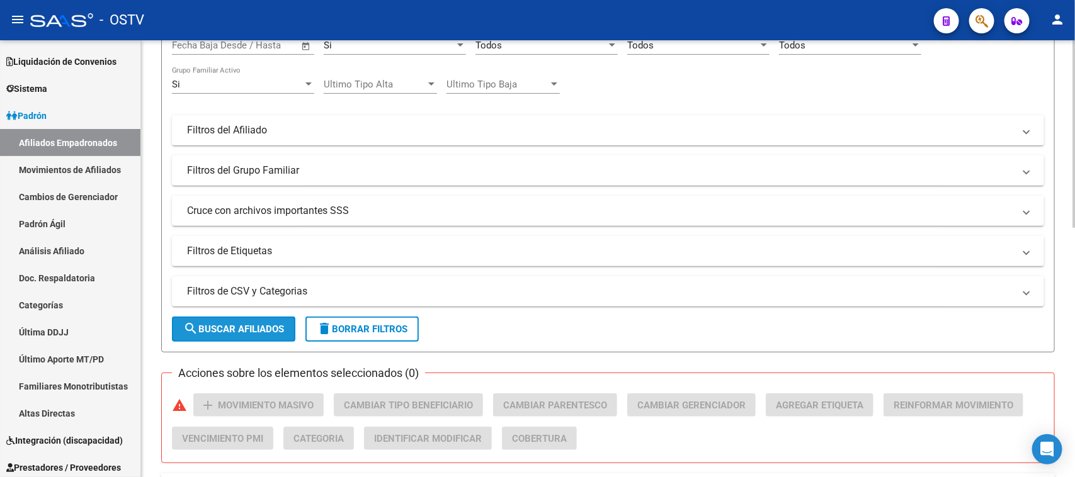
click at [249, 324] on span "search Buscar Afiliados" at bounding box center [233, 329] width 101 height 11
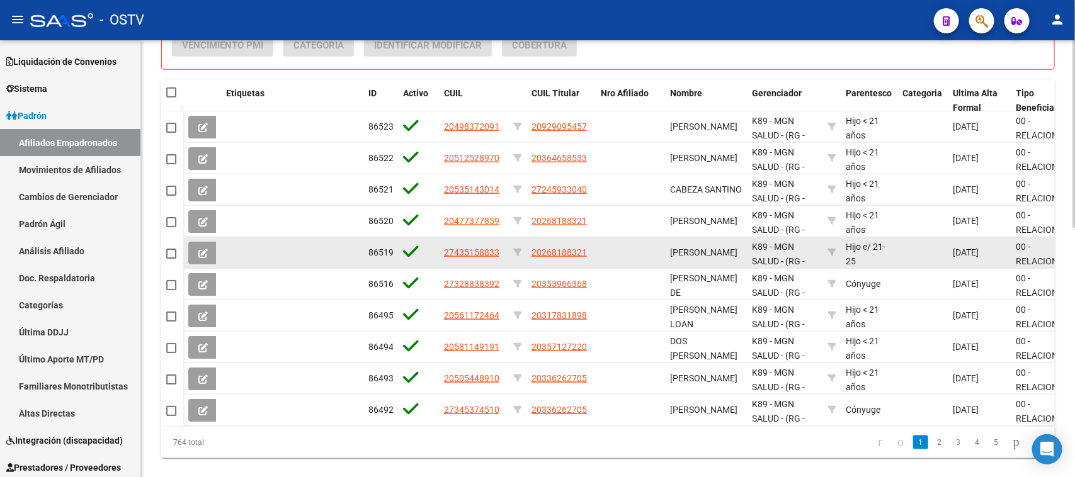
scroll to position [581, 0]
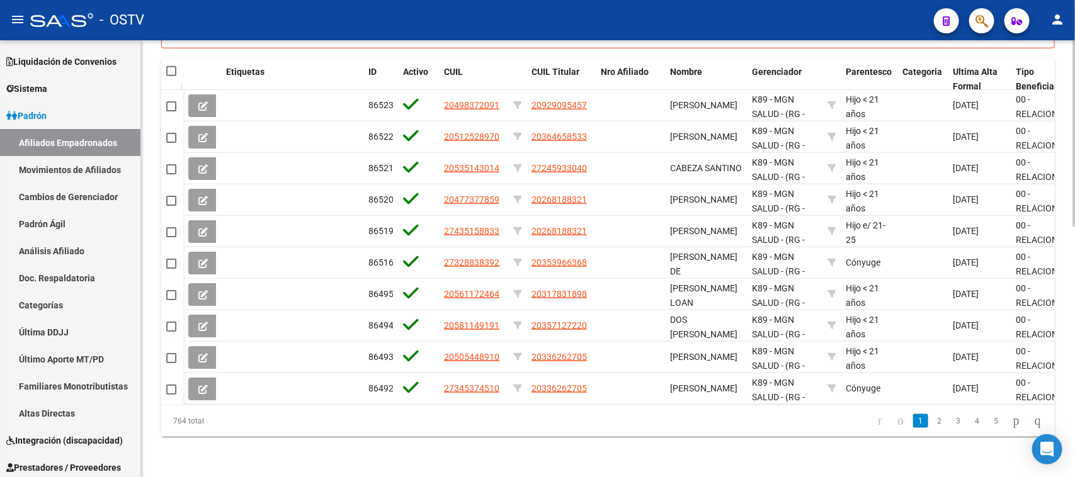
drag, startPoint x: 546, startPoint y: 405, endPoint x: 653, endPoint y: 429, distance: 109.7
click at [653, 429] on div "764 total 1 2 3 4 5" at bounding box center [608, 421] width 894 height 31
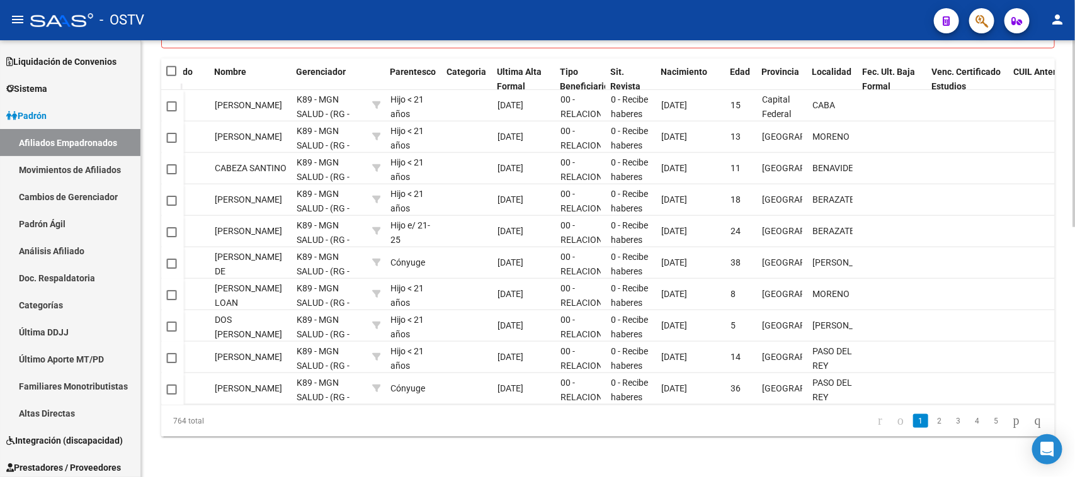
scroll to position [0, 561]
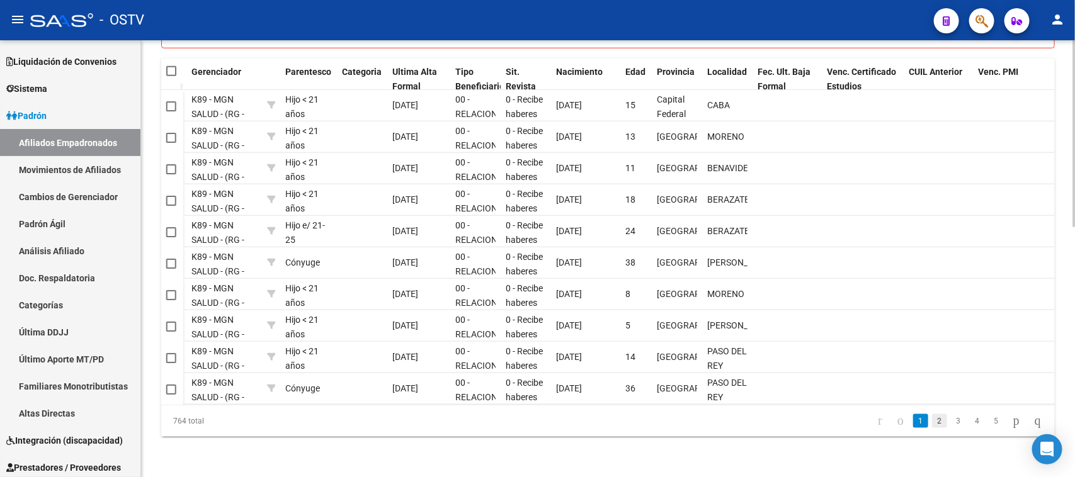
click at [932, 423] on link "2" at bounding box center [939, 421] width 15 height 14
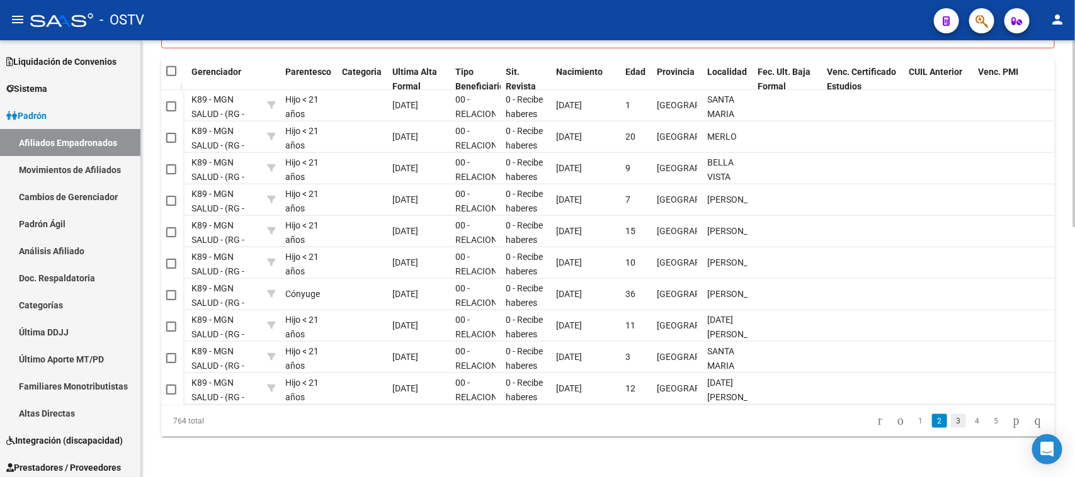
click at [951, 425] on link "3" at bounding box center [958, 421] width 15 height 14
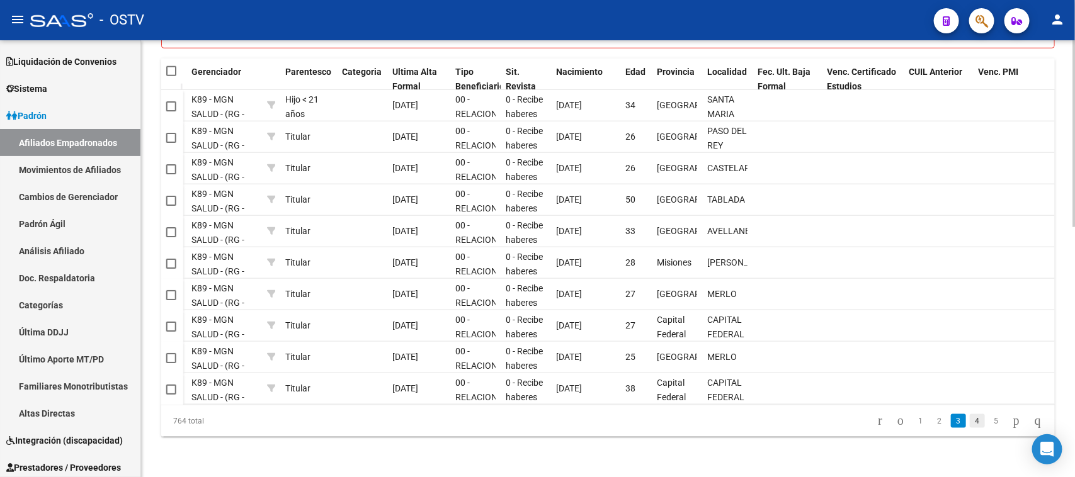
click at [970, 425] on link "4" at bounding box center [977, 421] width 15 height 14
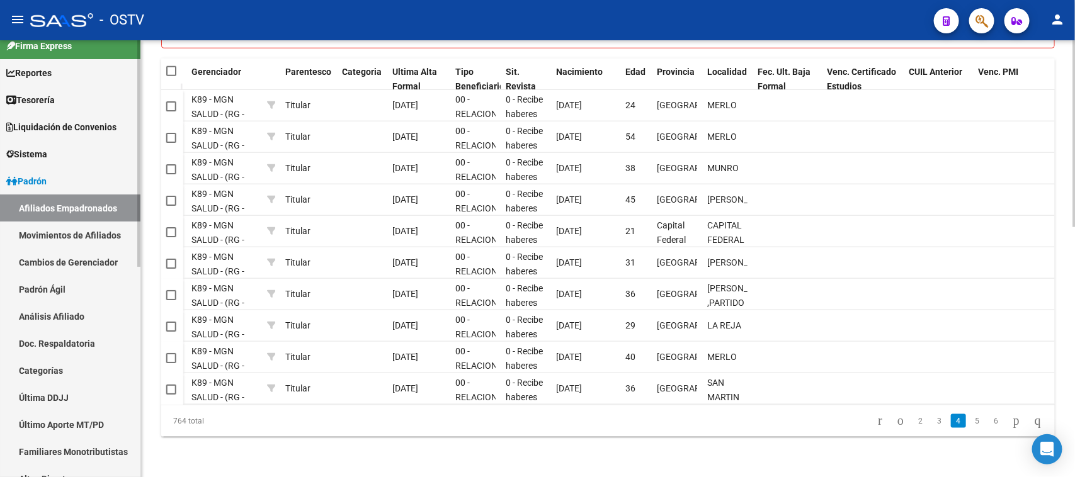
scroll to position [0, 0]
